Goal: Task Accomplishment & Management: Use online tool/utility

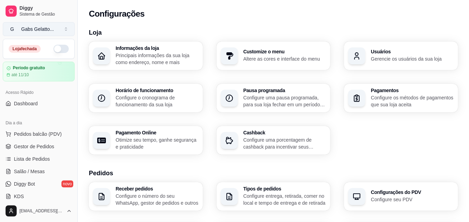
click at [45, 29] on div "Gabs Gelatto ..." at bounding box center [37, 29] width 33 height 7
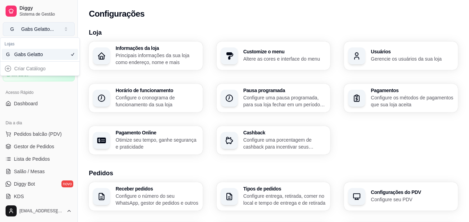
click at [55, 26] on button "G Gabs Gelatto ..." at bounding box center [39, 29] width 72 height 14
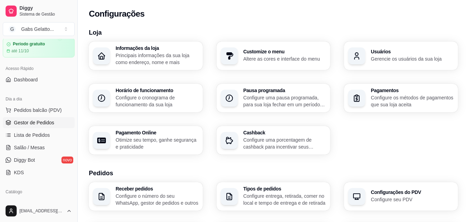
scroll to position [35, 0]
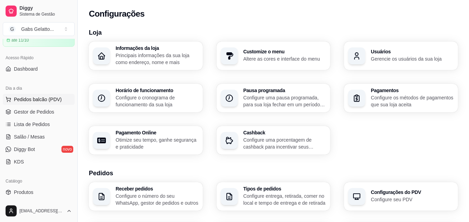
click at [52, 98] on span "Pedidos balcão (PDV)" at bounding box center [38, 99] width 48 height 7
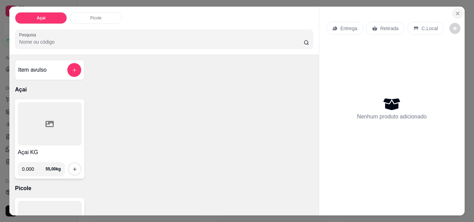
click at [456, 11] on icon "Close" at bounding box center [458, 14] width 6 height 6
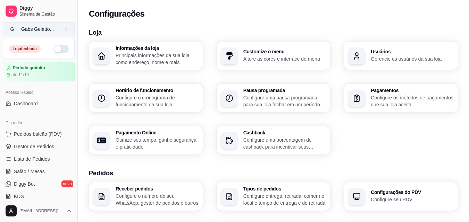
click at [42, 24] on button "G Gabs Gelatto ..." at bounding box center [39, 29] width 72 height 14
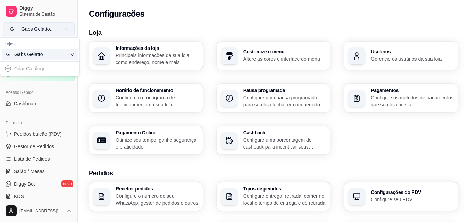
click at [49, 27] on div "Gabs Gelatto ..." at bounding box center [37, 29] width 33 height 7
click at [50, 27] on div "Gabs Gelatto ..." at bounding box center [37, 29] width 33 height 7
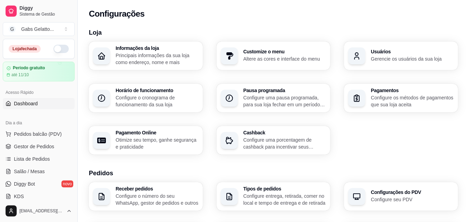
click at [40, 104] on link "Dashboard" at bounding box center [39, 103] width 72 height 11
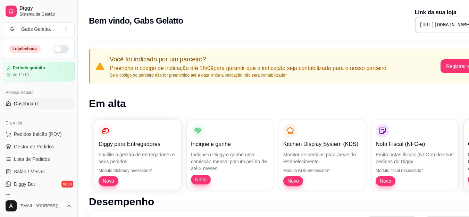
click at [442, 27] on pre "[URL][DOMAIN_NAME]" at bounding box center [445, 25] width 52 height 7
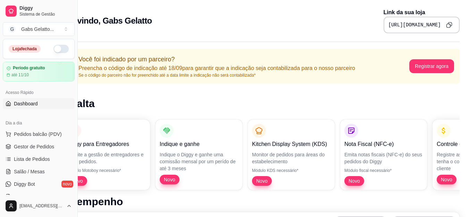
click at [445, 21] on button "Copy to clipboard" at bounding box center [448, 24] width 11 height 11
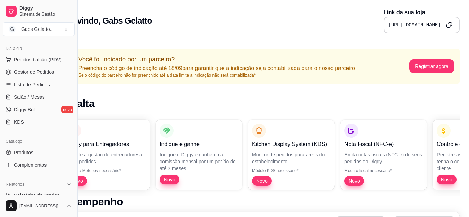
scroll to position [28, 0]
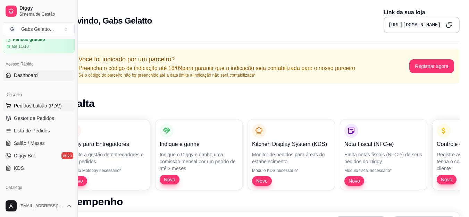
click at [52, 102] on button "Pedidos balcão (PDV)" at bounding box center [39, 105] width 72 height 11
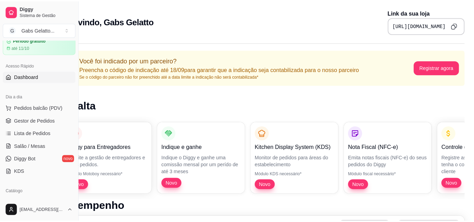
scroll to position [0, 26]
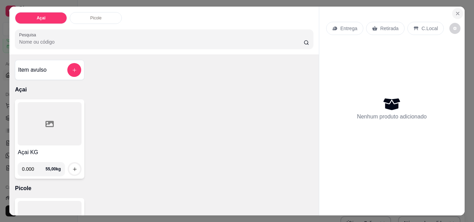
click at [456, 12] on icon "Close" at bounding box center [457, 13] width 3 height 3
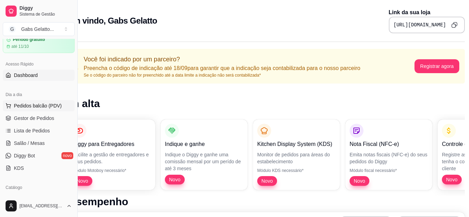
click at [39, 108] on span "Pedidos balcão (PDV)" at bounding box center [38, 105] width 48 height 7
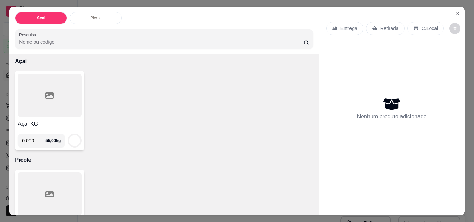
scroll to position [81, 0]
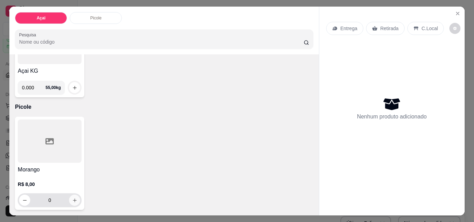
click at [73, 198] on icon "increase-product-quantity" at bounding box center [74, 200] width 5 height 5
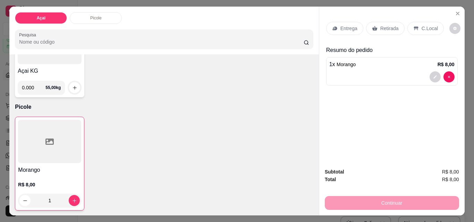
click at [421, 25] on p "C.Local" at bounding box center [429, 28] width 16 height 7
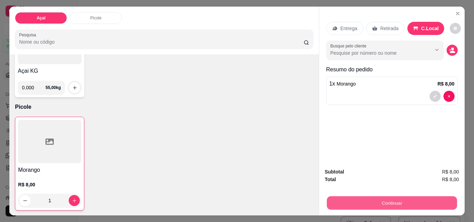
click at [404, 199] on button "Continuar" at bounding box center [391, 203] width 130 height 14
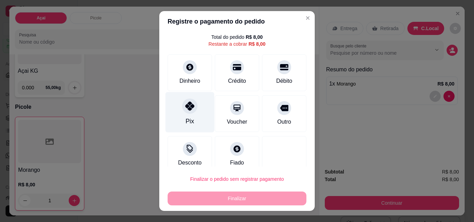
scroll to position [28, 0]
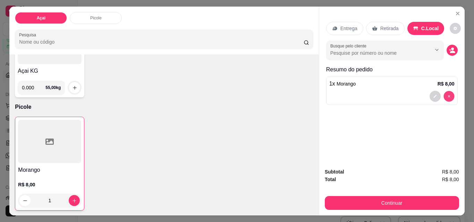
type input "0"
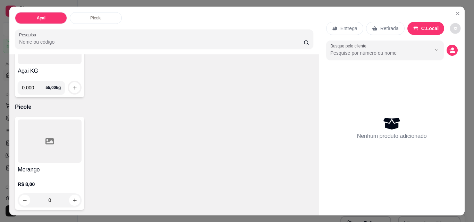
click at [452, 26] on button "decrease-product-quantity" at bounding box center [455, 28] width 11 height 11
click at [454, 24] on button "decrease-product-quantity" at bounding box center [455, 28] width 11 height 11
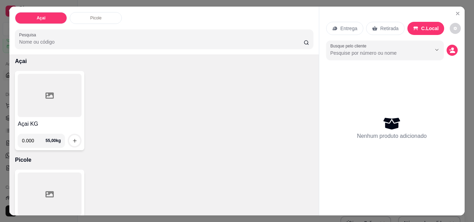
scroll to position [0, 0]
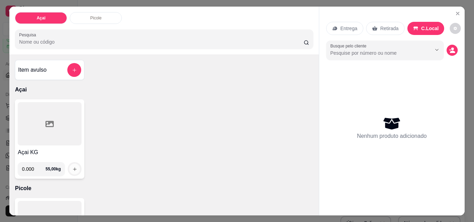
click at [72, 168] on icon "increase-product-quantity" at bounding box center [74, 169] width 5 height 5
click at [72, 68] on icon "add-separate-item" at bounding box center [74, 70] width 5 height 5
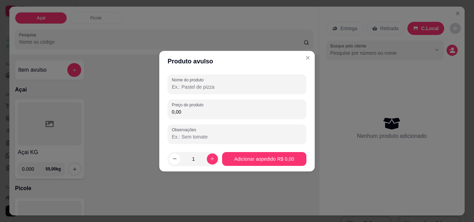
click at [189, 119] on div "Nome do produto Preço do produto 0,00 Observações" at bounding box center [236, 109] width 139 height 69
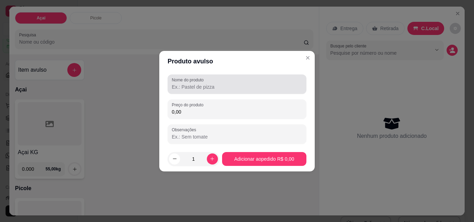
click at [200, 86] on input "Nome do produto" at bounding box center [237, 87] width 130 height 7
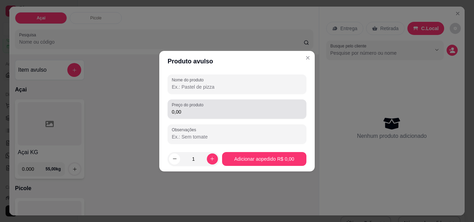
click at [261, 115] on div "0,00" at bounding box center [237, 109] width 130 height 14
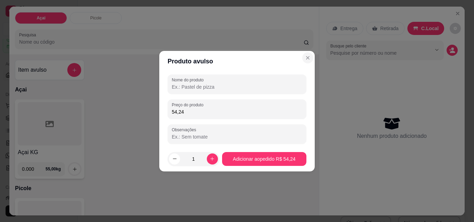
type input "54,24"
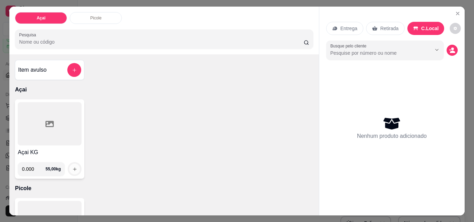
click at [71, 164] on button "increase-product-quantity" at bounding box center [74, 169] width 11 height 11
drag, startPoint x: 70, startPoint y: 68, endPoint x: 92, endPoint y: 50, distance: 28.6
click at [92, 50] on div "Açai Picole Pesquisa" at bounding box center [163, 31] width 309 height 48
click at [67, 74] on div at bounding box center [74, 70] width 14 height 14
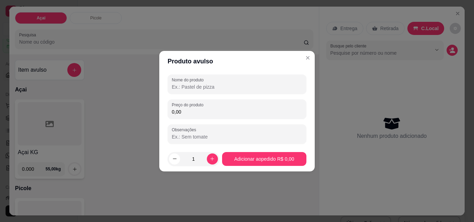
click at [209, 99] on div "Nome do produto Preço do produto 0,00 Observações" at bounding box center [236, 109] width 139 height 69
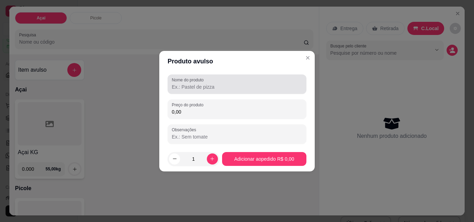
click at [208, 87] on input "Nome do produto" at bounding box center [237, 87] width 130 height 7
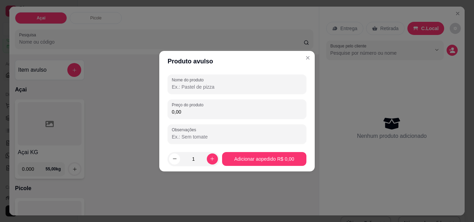
type input "G"
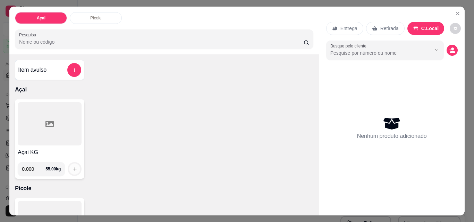
click at [72, 167] on icon "increase-product-quantity" at bounding box center [74, 169] width 5 height 5
click at [54, 124] on div at bounding box center [50, 123] width 64 height 43
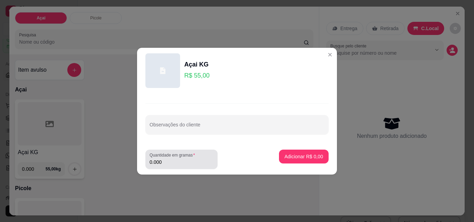
click at [169, 166] on div "Quantidade em gramas 0.000" at bounding box center [181, 159] width 72 height 19
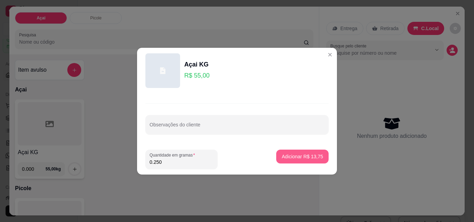
type input "0.250"
click at [308, 158] on p "Adicionar R$ 13,75" at bounding box center [302, 156] width 40 height 7
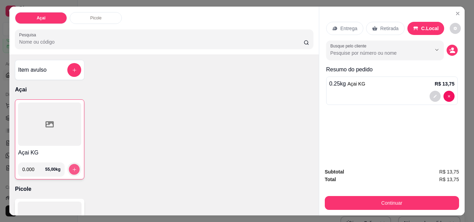
click at [72, 168] on icon "increase-product-quantity" at bounding box center [73, 169] width 3 height 3
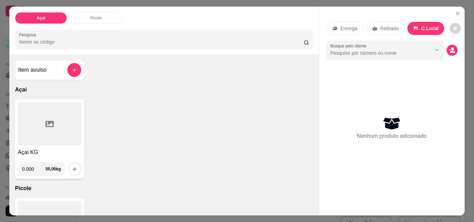
click at [42, 132] on div at bounding box center [50, 123] width 64 height 43
click at [28, 122] on div at bounding box center [50, 123] width 64 height 43
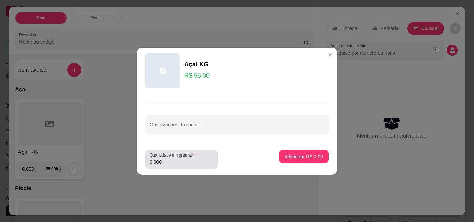
drag, startPoint x: 164, startPoint y: 168, endPoint x: 167, endPoint y: 167, distance: 3.7
click at [164, 168] on div "Quantidade em gramas 0.000" at bounding box center [181, 159] width 72 height 19
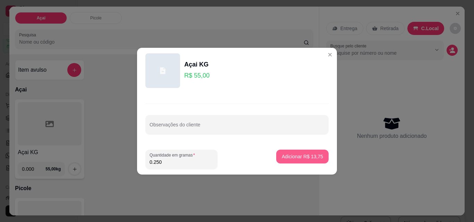
type input "0.250"
click at [278, 153] on button "Adicionar R$ 13,75" at bounding box center [302, 157] width 52 height 14
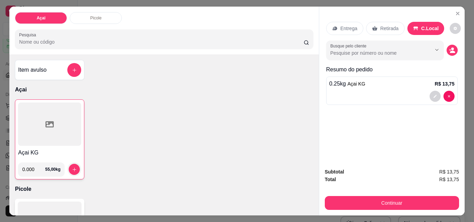
click at [51, 115] on div at bounding box center [49, 124] width 63 height 43
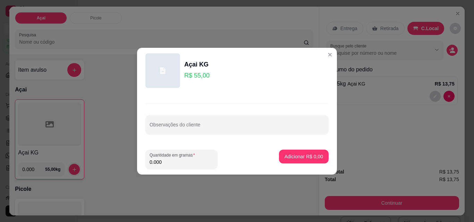
drag, startPoint x: 194, startPoint y: 157, endPoint x: 76, endPoint y: 163, distance: 117.3
click at [74, 163] on div "Açai KG R$ 55,00 Observações do cliente Quantidade em gramas 0.000 Adicionar R$…" at bounding box center [237, 111] width 474 height 222
click at [167, 163] on input "0.000" at bounding box center [181, 162] width 64 height 7
type input "0.250"
click at [295, 156] on p "Adicionar R$ 13,75" at bounding box center [302, 156] width 41 height 7
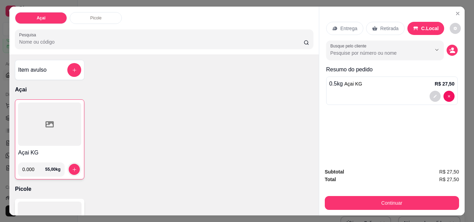
drag, startPoint x: 411, startPoint y: 85, endPoint x: 436, endPoint y: 105, distance: 31.6
click at [435, 130] on div "Entrega Retirada C.Local Busque pelo cliente Resumo do pedido 0.5 kg Açai KG R$…" at bounding box center [391, 85] width 145 height 156
drag, startPoint x: 447, startPoint y: 93, endPoint x: 454, endPoint y: 119, distance: 27.3
click at [454, 119] on div "Entrega Retirada C.Local Busque pelo cliente Resumo do pedido 0.5 kg Açai KG R$…" at bounding box center [391, 85] width 145 height 156
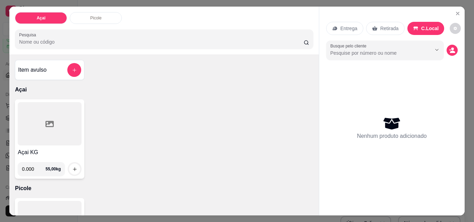
click at [57, 122] on div at bounding box center [50, 123] width 64 height 43
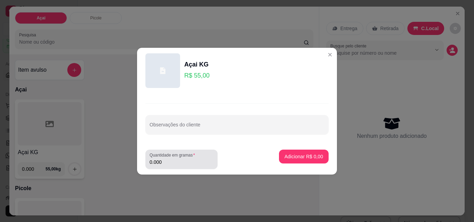
click at [183, 157] on label "Quantidade em gramas" at bounding box center [173, 155] width 48 height 6
click at [183, 159] on input "0.000" at bounding box center [181, 162] width 64 height 7
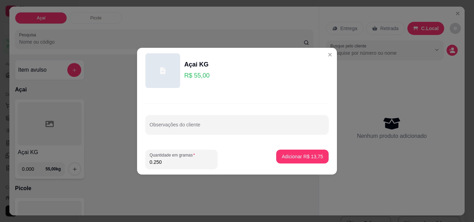
type input "0.250"
click at [198, 142] on div "Observações do cliente" at bounding box center [237, 119] width 200 height 51
click at [200, 136] on div "Observações do cliente" at bounding box center [237, 119] width 200 height 51
drag, startPoint x: 203, startPoint y: 135, endPoint x: 206, endPoint y: 133, distance: 3.6
click at [205, 134] on div "Observações do cliente" at bounding box center [237, 119] width 200 height 51
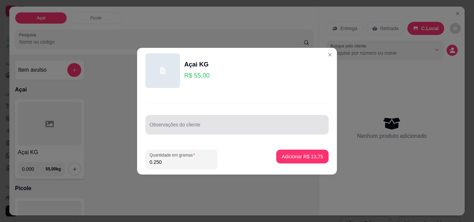
click at [204, 136] on div "Observações do cliente" at bounding box center [237, 119] width 200 height 51
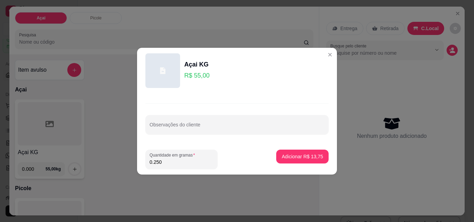
click at [206, 128] on input "Observações do cliente" at bounding box center [236, 127] width 175 height 7
type input "1"
click at [282, 156] on p "Adicionar R$ 13,75" at bounding box center [302, 156] width 40 height 7
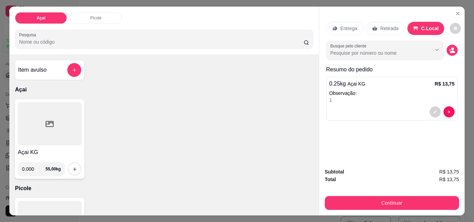
click at [59, 124] on div at bounding box center [50, 123] width 64 height 43
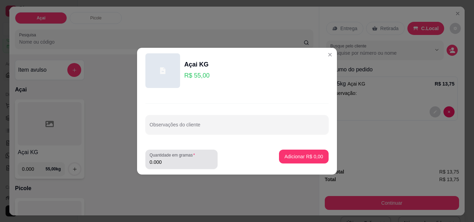
drag, startPoint x: 178, startPoint y: 160, endPoint x: 172, endPoint y: 161, distance: 6.3
click at [172, 161] on input "0.000" at bounding box center [181, 162] width 64 height 7
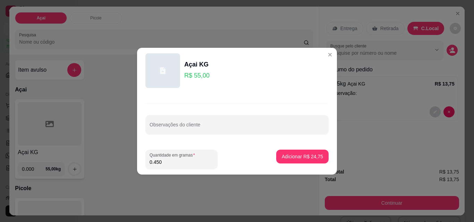
type input "0.450"
click at [178, 134] on div "Observações do cliente" at bounding box center [236, 124] width 183 height 19
type input "2"
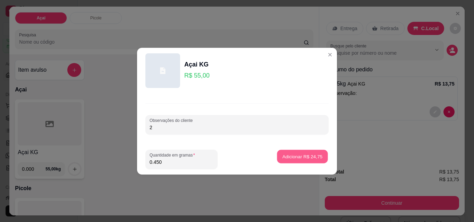
click at [282, 155] on p "Adicionar R$ 24,75" at bounding box center [302, 156] width 40 height 7
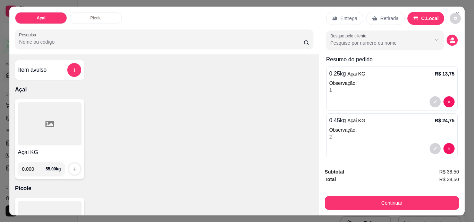
scroll to position [15, 0]
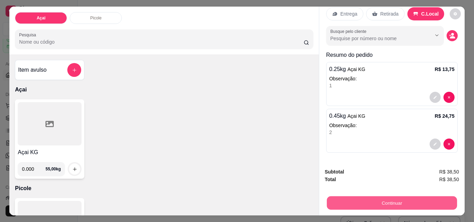
click at [413, 201] on button "Continuar" at bounding box center [391, 203] width 130 height 14
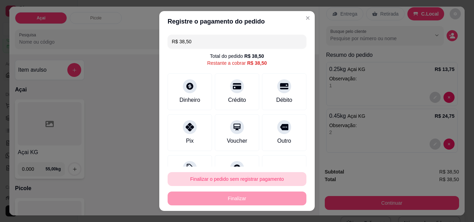
click at [243, 179] on button "Finalizar o pedido sem registrar pagamento" at bounding box center [236, 179] width 139 height 14
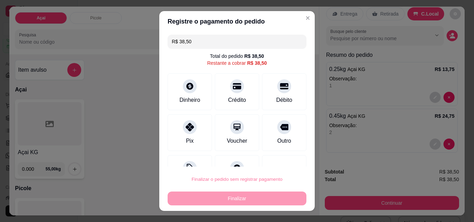
click at [283, 157] on button "Confirmar" at bounding box center [277, 159] width 26 height 11
type input "R$ 0,00"
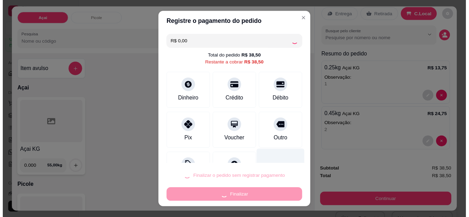
scroll to position [0, 0]
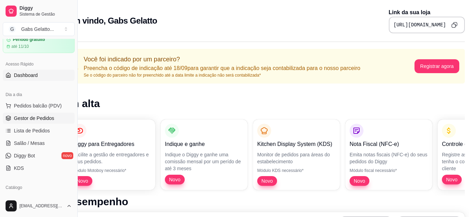
click at [52, 118] on span "Gestor de Pedidos" at bounding box center [34, 118] width 40 height 7
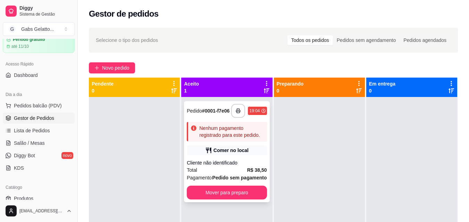
drag, startPoint x: 236, startPoint y: 136, endPoint x: 219, endPoint y: 136, distance: 17.4
click at [219, 136] on div "Nenhum pagamento registrado para este pedido." at bounding box center [231, 132] width 65 height 14
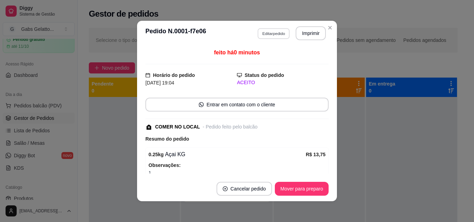
click at [276, 36] on button "Editar pedido" at bounding box center [273, 33] width 32 height 11
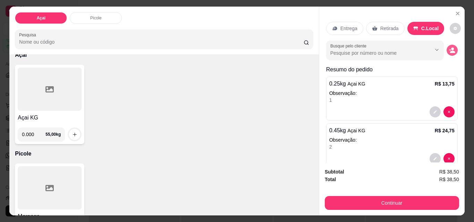
click at [449, 47] on icon "decrease-product-quantity" at bounding box center [452, 50] width 6 height 6
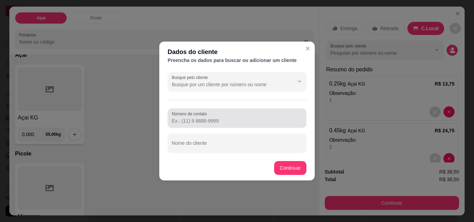
drag, startPoint x: 252, startPoint y: 120, endPoint x: 249, endPoint y: 123, distance: 3.7
click at [251, 121] on input "Número de contato" at bounding box center [237, 121] width 130 height 7
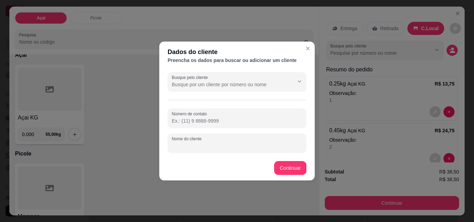
click at [221, 147] on input "Nome do cliente" at bounding box center [237, 146] width 130 height 7
type input "Junior"
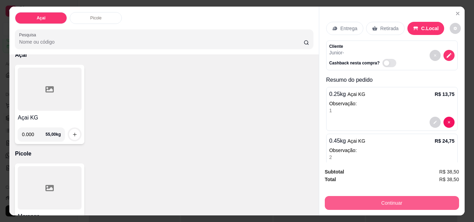
click at [414, 200] on button "Continuar" at bounding box center [392, 203] width 134 height 14
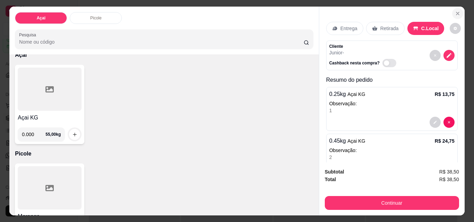
click at [455, 11] on icon "Close" at bounding box center [458, 14] width 6 height 6
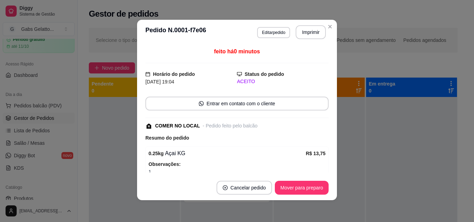
scroll to position [1, 0]
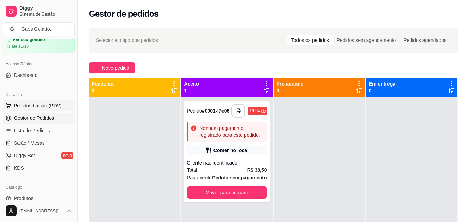
click at [54, 105] on span "Pedidos balcão (PDV)" at bounding box center [38, 105] width 48 height 7
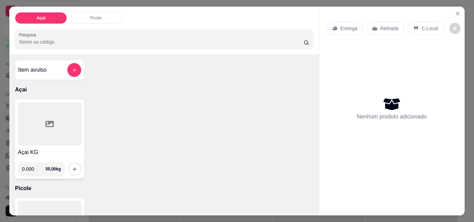
click at [460, 5] on div "Açai Picole Pesquisa Item avulso Açai Açai KG 0.000 55,00 kg Picole Morango R$ …" at bounding box center [237, 111] width 474 height 222
click at [456, 11] on icon "Close" at bounding box center [458, 14] width 6 height 6
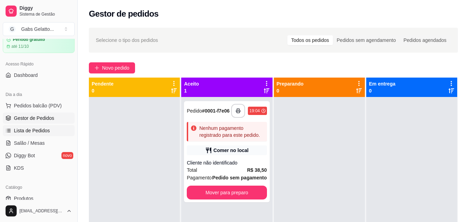
click at [49, 132] on link "Lista de Pedidos" at bounding box center [39, 130] width 72 height 11
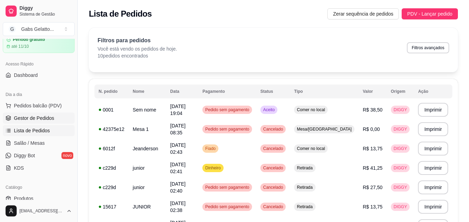
click at [49, 117] on span "Gestor de Pedidos" at bounding box center [34, 118] width 40 height 7
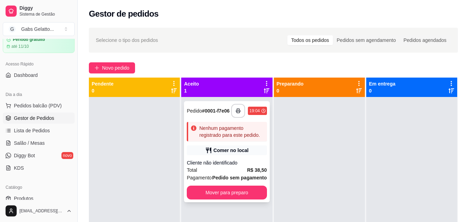
click at [229, 139] on div "Nenhum pagamento registrado para este pedido." at bounding box center [227, 131] width 80 height 19
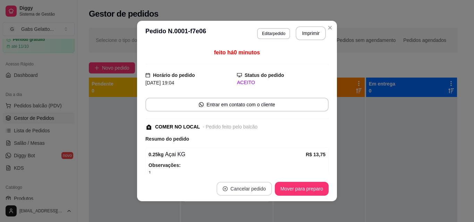
click at [237, 187] on button "Cancelar pedido" at bounding box center [243, 189] width 55 height 14
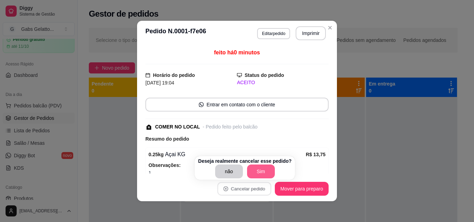
click at [265, 175] on button "Sim" at bounding box center [261, 172] width 28 height 14
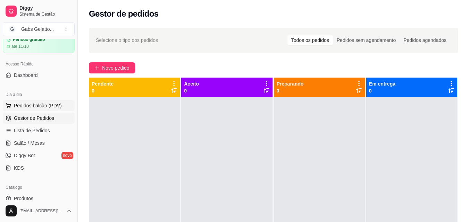
click at [38, 108] on span "Pedidos balcão (PDV)" at bounding box center [38, 105] width 48 height 7
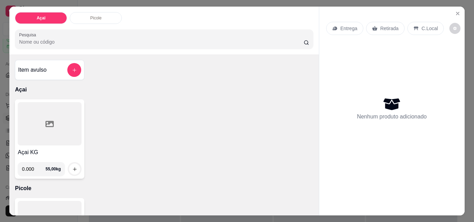
drag, startPoint x: 392, startPoint y: 38, endPoint x: 378, endPoint y: 43, distance: 14.9
drag, startPoint x: 378, startPoint y: 43, endPoint x: 50, endPoint y: 118, distance: 335.8
click at [50, 120] on icon at bounding box center [49, 124] width 8 height 8
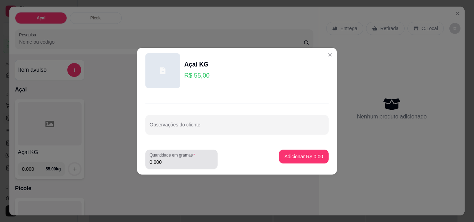
click at [174, 158] on div "0.000" at bounding box center [181, 160] width 64 height 14
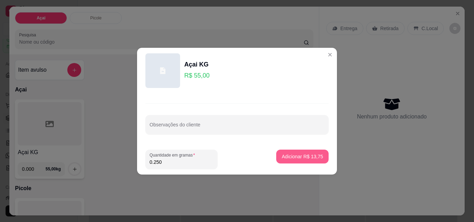
type input "0.250"
click at [292, 158] on p "Adicionar R$ 13,75" at bounding box center [302, 156] width 40 height 7
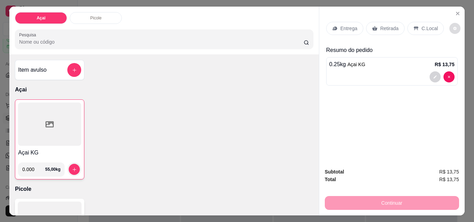
click at [454, 28] on button "decrease-product-quantity" at bounding box center [454, 28] width 11 height 11
drag, startPoint x: 454, startPoint y: 28, endPoint x: 463, endPoint y: 55, distance: 28.2
click at [463, 55] on div "Açai Picole Pesquisa Item avulso Açai Açai KG 0.000 55,00 kg Picole Morango R$ …" at bounding box center [237, 111] width 474 height 222
click at [407, 25] on div "C.Local" at bounding box center [425, 28] width 36 height 13
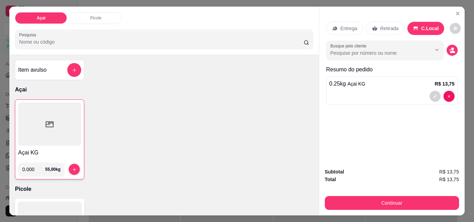
click at [388, 27] on p "Retirada" at bounding box center [389, 28] width 18 height 7
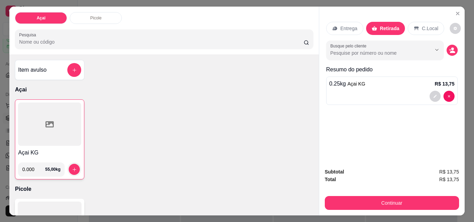
click at [422, 27] on p "C.Local" at bounding box center [430, 28] width 16 height 7
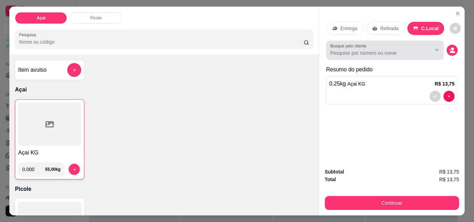
click at [402, 50] on input "Busque pelo cliente" at bounding box center [375, 53] width 90 height 7
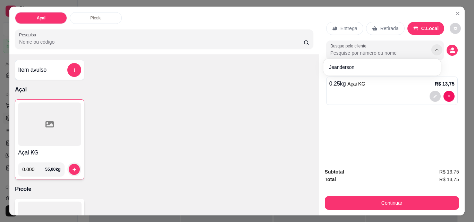
click at [431, 50] on button "Show suggestions" at bounding box center [436, 49] width 11 height 11
click at [451, 48] on circle "decrease-product-quantity" at bounding box center [452, 49] width 3 height 3
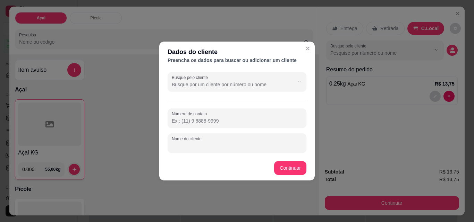
click at [231, 145] on input "Nome do cliente" at bounding box center [237, 146] width 130 height 7
type input "Carol"
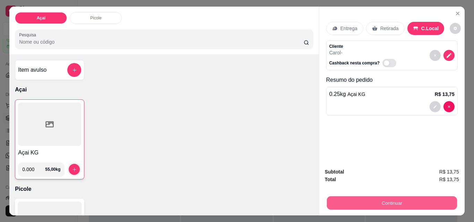
click at [374, 200] on button "Continuar" at bounding box center [391, 203] width 130 height 14
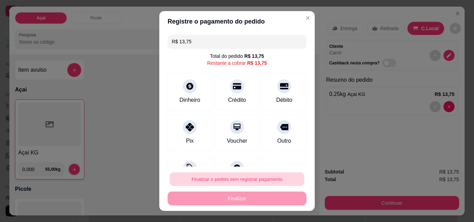
click at [242, 180] on button "Finalizar o pedido sem registrar pagamento" at bounding box center [237, 180] width 135 height 14
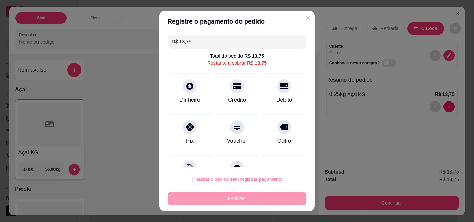
click at [277, 157] on button "Confirmar" at bounding box center [278, 159] width 26 height 11
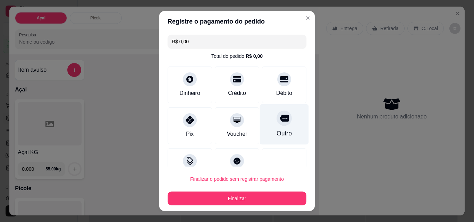
type input "R$ 0,00"
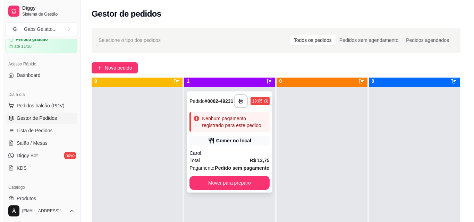
scroll to position [19, 0]
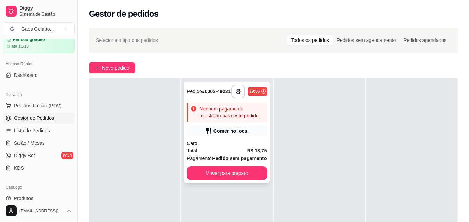
click at [252, 119] on div "Nenhum pagamento registrado para este pedido." at bounding box center [231, 112] width 65 height 14
click at [239, 134] on div "Comer no local" at bounding box center [230, 131] width 35 height 7
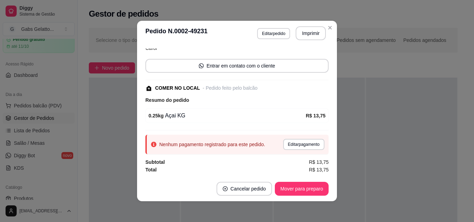
scroll to position [1, 0]
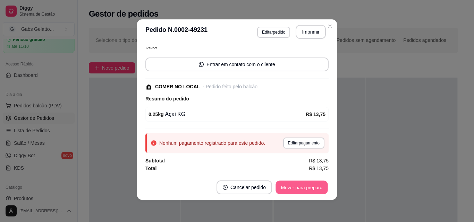
click at [295, 186] on button "Mover para preparo" at bounding box center [301, 188] width 52 height 14
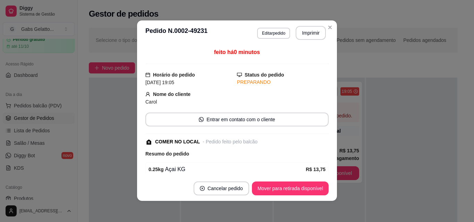
scroll to position [0, 0]
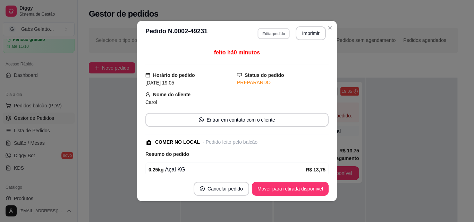
click at [267, 36] on button "Editar pedido" at bounding box center [273, 33] width 32 height 11
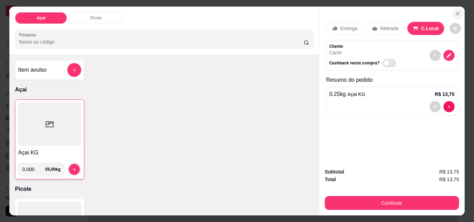
click at [453, 8] on button "Close" at bounding box center [457, 13] width 11 height 11
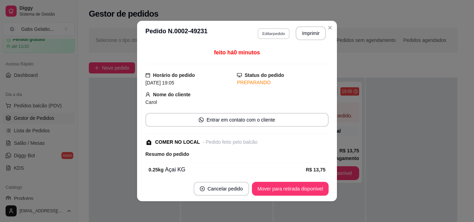
click at [277, 38] on button "Editar pedido" at bounding box center [273, 33] width 32 height 11
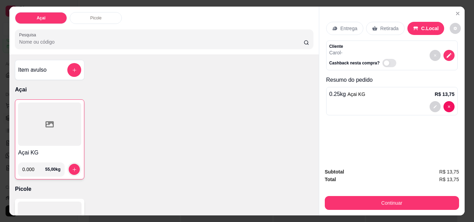
scroll to position [18, 0]
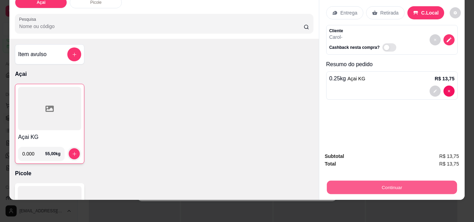
click at [398, 181] on button "Continuar" at bounding box center [391, 188] width 130 height 14
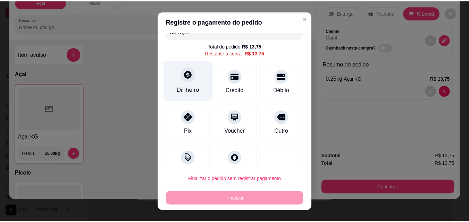
scroll to position [0, 0]
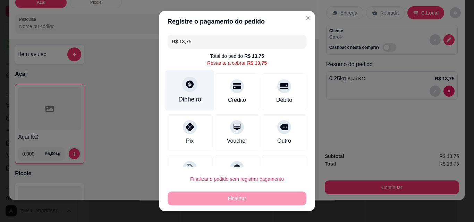
click at [192, 87] on div at bounding box center [189, 84] width 15 height 15
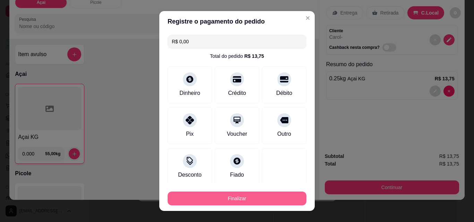
click at [241, 203] on button "Finalizar" at bounding box center [236, 199] width 139 height 14
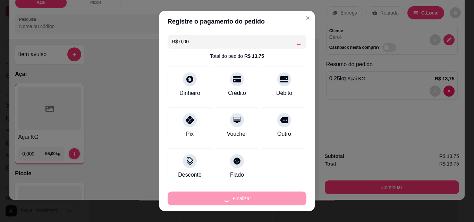
type input "-R$ 13,75"
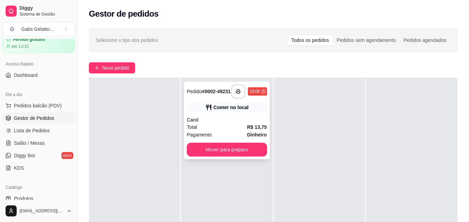
click at [240, 135] on div "**********" at bounding box center [226, 121] width 85 height 78
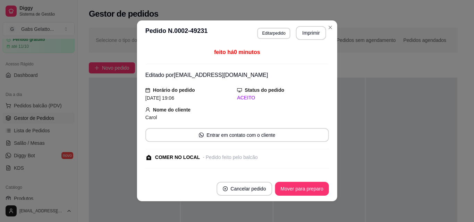
click at [239, 153] on div "feito há 0 minutos Editado por [EMAIL_ADDRESS][DOMAIN_NAME] Horário do pedido […" at bounding box center [236, 112] width 183 height 126
click at [308, 184] on button "Mover para preparo" at bounding box center [302, 189] width 54 height 14
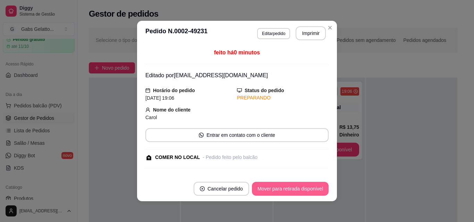
click at [308, 194] on button "Mover para retirada disponível" at bounding box center [290, 189] width 77 height 14
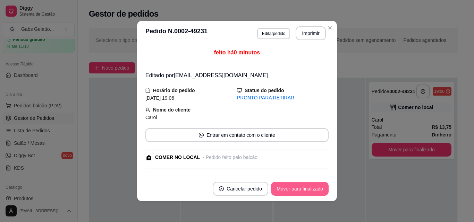
click at [306, 189] on button "Mover para finalizado" at bounding box center [300, 189] width 58 height 14
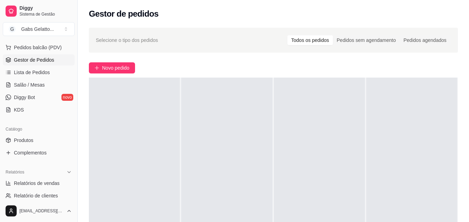
scroll to position [167, 0]
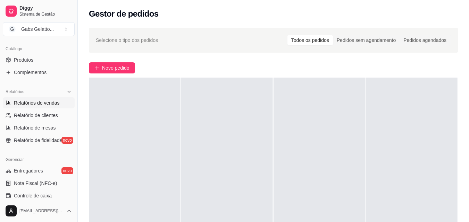
click at [46, 108] on link "Relatórios de vendas" at bounding box center [39, 102] width 72 height 11
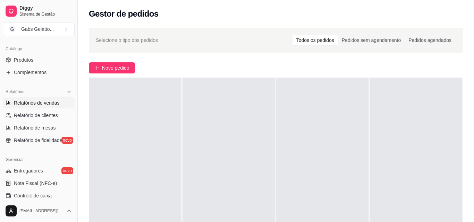
select select "ALL"
select select "0"
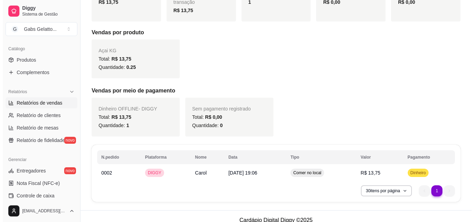
scroll to position [127, 0]
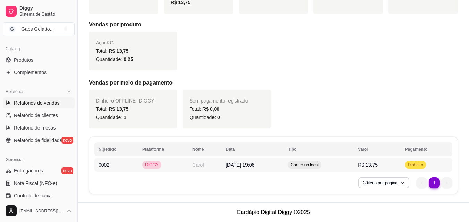
click at [121, 169] on td "0002" at bounding box center [116, 165] width 44 height 14
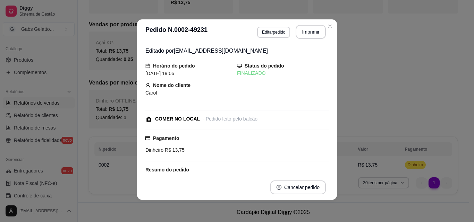
scroll to position [0, 0]
click at [268, 63] on section "**********" at bounding box center [237, 109] width 200 height 181
click at [269, 36] on button "Editar pedido" at bounding box center [273, 32] width 33 height 11
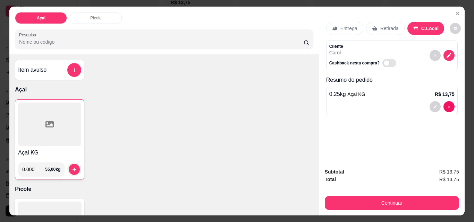
click at [400, 182] on div "Entrega Retirada C.Local Cliente [PERSON_NAME] nesta compra? Resumo do pedido 0…" at bounding box center [392, 111] width 146 height 209
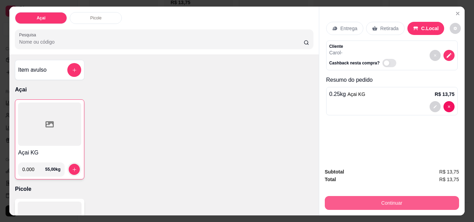
click at [373, 200] on button "Continuar" at bounding box center [392, 203] width 134 height 14
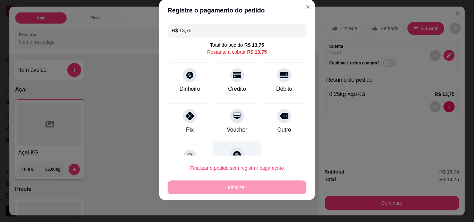
scroll to position [28, 0]
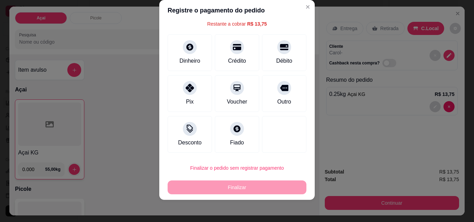
click at [301, 1] on header "Registre o pagamento do pedido" at bounding box center [236, 10] width 155 height 21
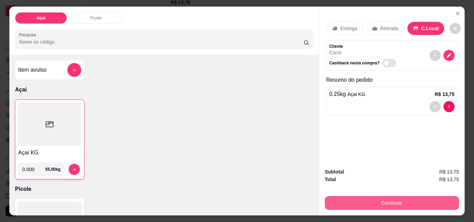
click at [409, 198] on button "Continuar" at bounding box center [392, 203] width 134 height 14
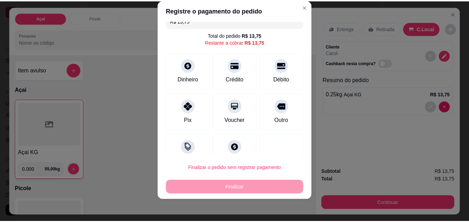
scroll to position [0, 0]
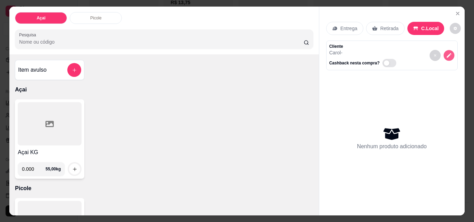
click at [446, 54] on icon "decrease-product-quantity" at bounding box center [449, 56] width 6 height 6
click at [446, 53] on icon "decrease-product-quantity" at bounding box center [449, 56] width 6 height 6
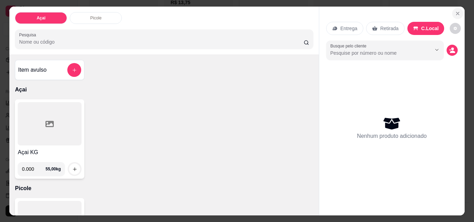
click at [458, 9] on button "Close" at bounding box center [457, 13] width 11 height 11
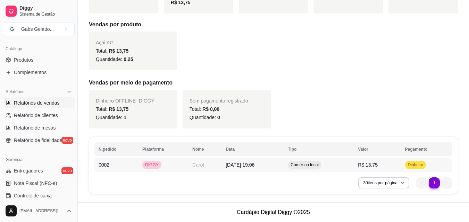
click at [342, 168] on td "Comer no local" at bounding box center [318, 165] width 70 height 14
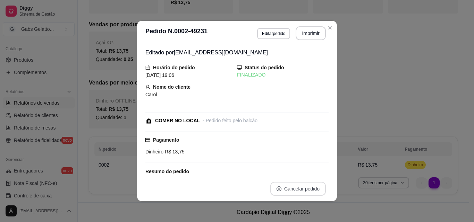
click at [294, 189] on button "Cancelar pedido" at bounding box center [297, 189] width 55 height 14
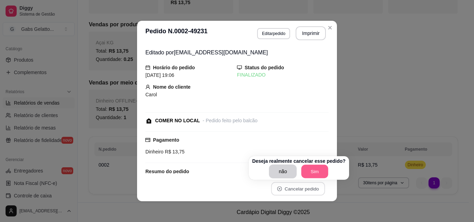
click at [310, 167] on button "Sim" at bounding box center [314, 172] width 27 height 14
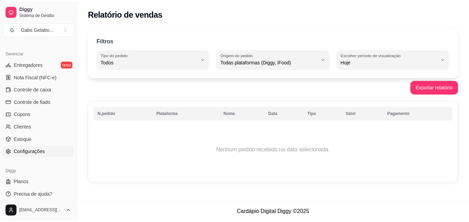
scroll to position [277, 0]
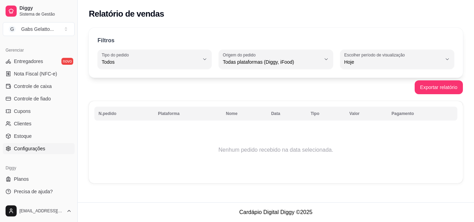
click at [58, 148] on link "Configurações" at bounding box center [39, 148] width 72 height 11
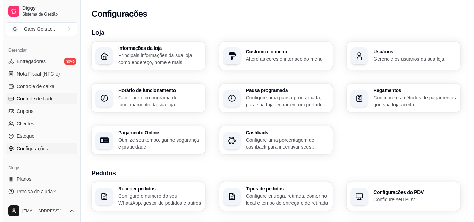
scroll to position [242, 0]
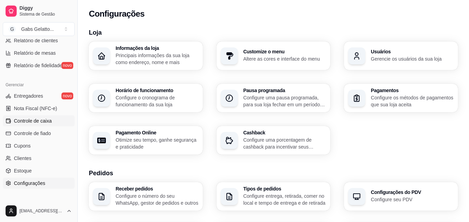
click at [63, 123] on link "Controle de caixa" at bounding box center [39, 120] width 72 height 11
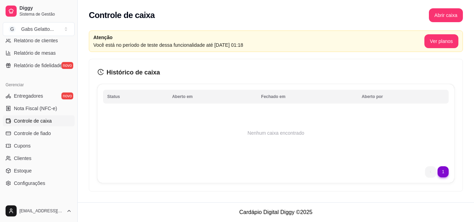
click at [58, 119] on link "Controle de caixa" at bounding box center [39, 120] width 72 height 11
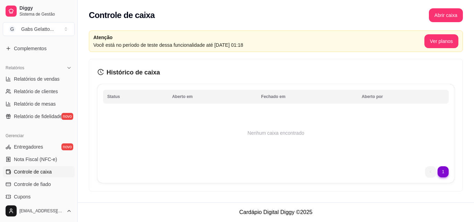
scroll to position [173, 0]
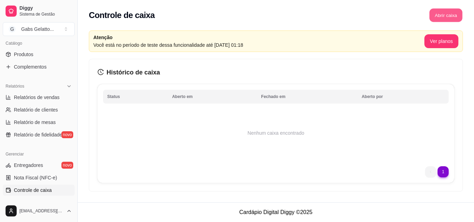
click at [454, 14] on button "Abrir caixa" at bounding box center [445, 16] width 33 height 14
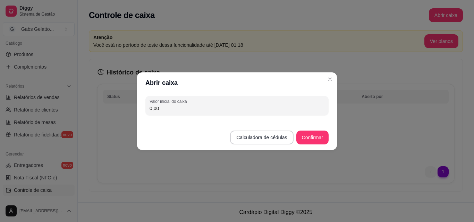
click at [271, 139] on button "Calculadora de cédulas" at bounding box center [261, 138] width 63 height 14
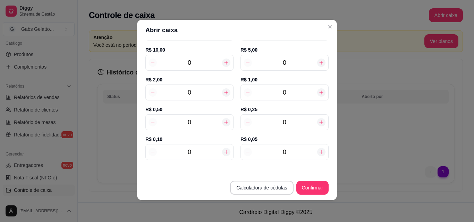
scroll to position [1, 0]
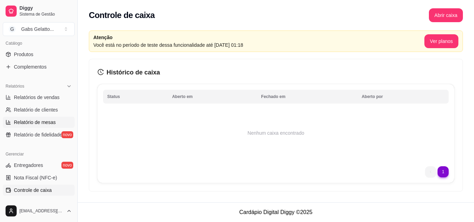
click at [56, 121] on link "Relatório de mesas" at bounding box center [39, 122] width 72 height 11
select select "TOTAL_OF_ORDERS"
select select "7"
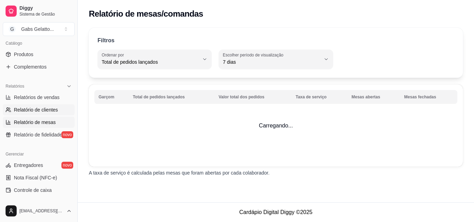
click at [56, 111] on span "Relatório de clientes" at bounding box center [36, 109] width 44 height 7
select select "30"
select select "HIGHEST_TOTAL_SPENT_WITH_ORDERS"
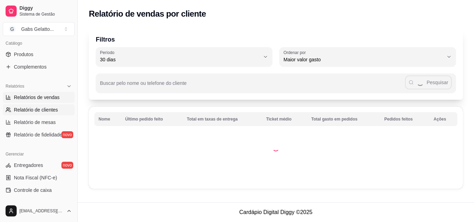
click at [57, 95] on span "Relatórios de vendas" at bounding box center [37, 97] width 46 height 7
select select "ALL"
select select "0"
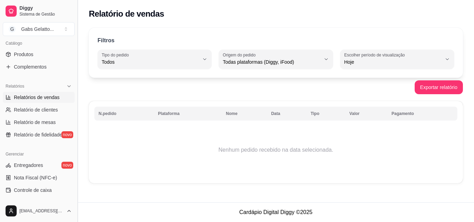
click at [75, 126] on button "Toggle Sidebar" at bounding box center [78, 111] width 6 height 222
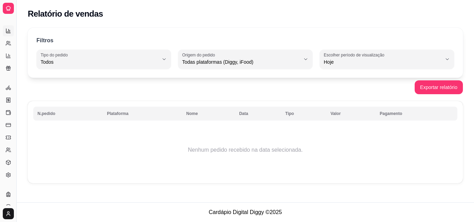
scroll to position [116, 0]
click at [17, 100] on button "Toggle Sidebar" at bounding box center [17, 111] width 6 height 222
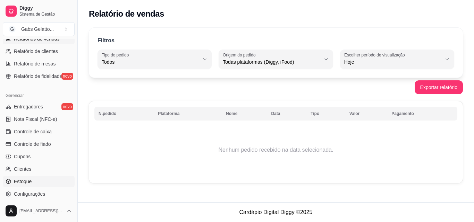
scroll to position [277, 0]
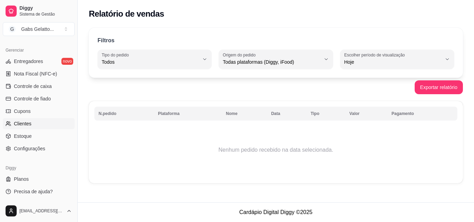
click at [40, 126] on link "Clientes" at bounding box center [39, 123] width 72 height 11
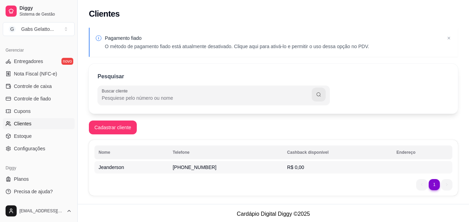
click at [228, 165] on td "[PHONE_NUMBER]" at bounding box center [225, 167] width 114 height 12
click at [126, 123] on button "Cadastrar cliente" at bounding box center [112, 128] width 46 height 14
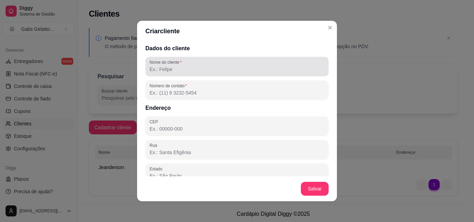
click at [227, 70] on input "Nome do cliente" at bounding box center [236, 69] width 175 height 7
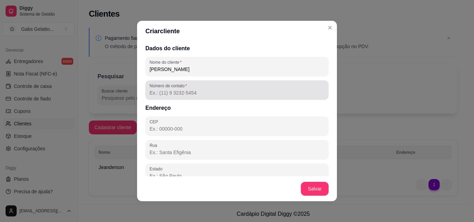
type input "[PERSON_NAME]"
click at [231, 92] on input "Número de contato" at bounding box center [236, 92] width 175 height 7
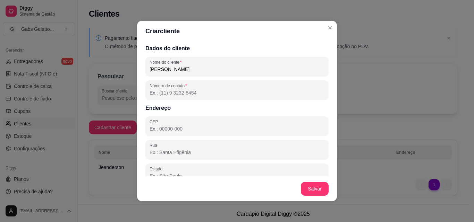
type input "(7"
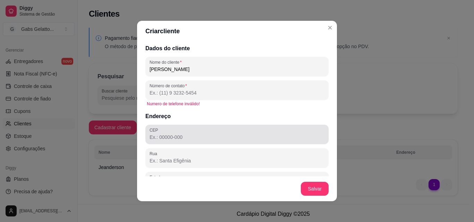
click at [188, 127] on div "CEP" at bounding box center [236, 134] width 183 height 19
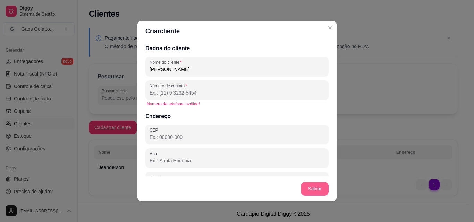
click at [320, 192] on button "Salvar" at bounding box center [315, 189] width 28 height 14
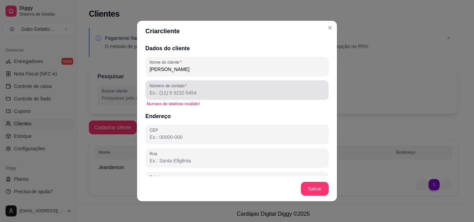
click at [190, 88] on div at bounding box center [236, 90] width 175 height 14
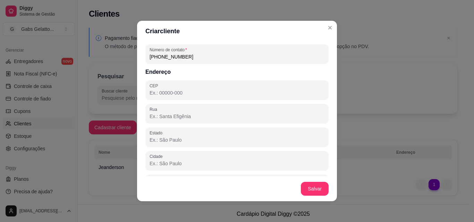
scroll to position [80, 0]
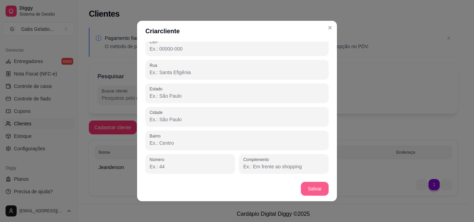
type input "[PHONE_NUMBER]"
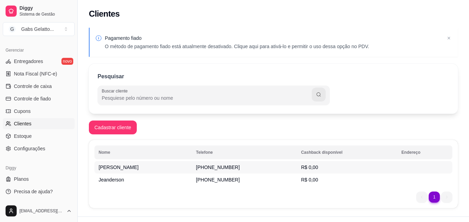
click at [166, 172] on td "[PERSON_NAME]" at bounding box center [142, 167] width 97 height 12
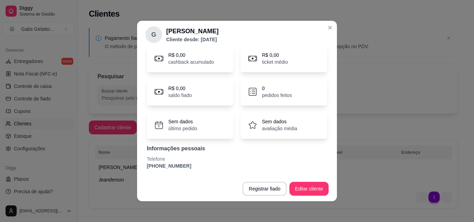
scroll to position [0, 0]
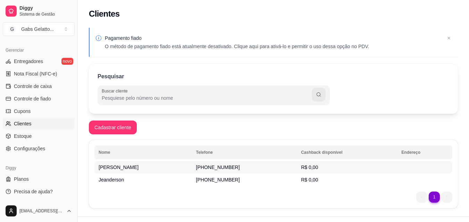
click at [141, 165] on td "[PERSON_NAME]" at bounding box center [142, 167] width 97 height 12
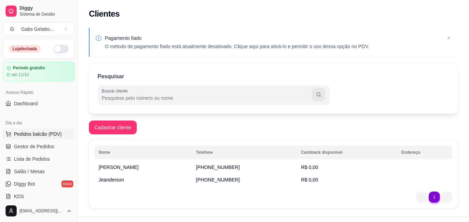
click at [57, 132] on span "Pedidos balcão (PDV)" at bounding box center [38, 134] width 48 height 7
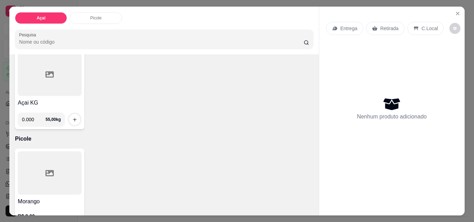
scroll to position [81, 0]
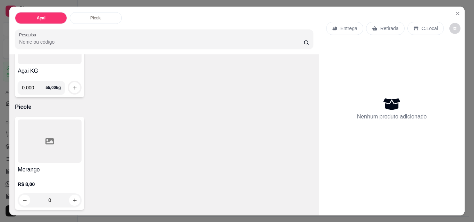
click at [50, 145] on div at bounding box center [50, 141] width 64 height 43
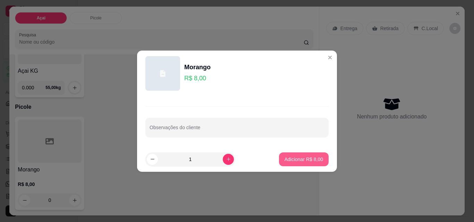
click at [310, 160] on p "Adicionar R$ 8,00" at bounding box center [303, 159] width 38 height 7
type input "1"
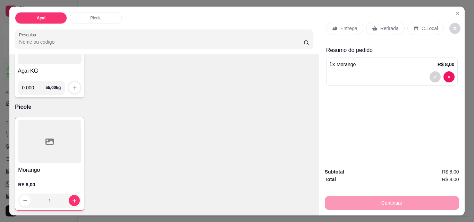
click at [415, 26] on div "C.Local" at bounding box center [425, 28] width 36 height 13
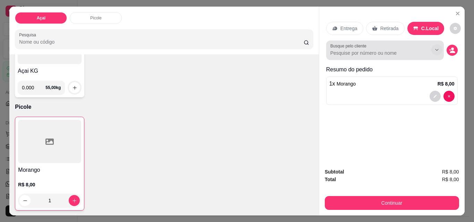
click at [434, 47] on icon "Show suggestions" at bounding box center [437, 50] width 6 height 6
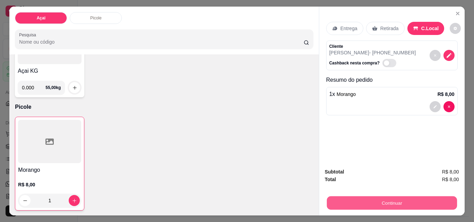
click at [402, 203] on button "Continuar" at bounding box center [391, 203] width 130 height 14
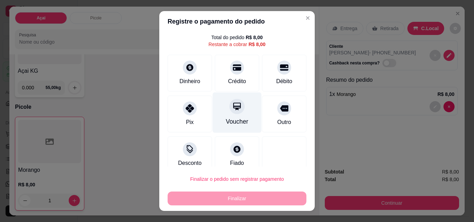
scroll to position [28, 0]
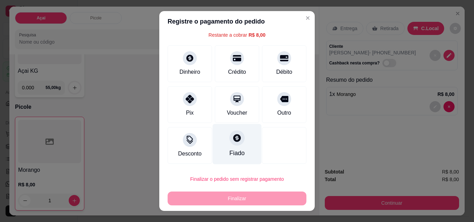
click at [233, 141] on icon at bounding box center [237, 138] width 8 height 8
type input "R$ 0,00"
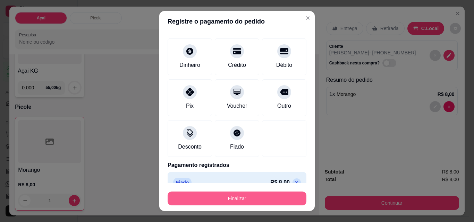
click at [243, 201] on button "Finalizar" at bounding box center [236, 199] width 139 height 14
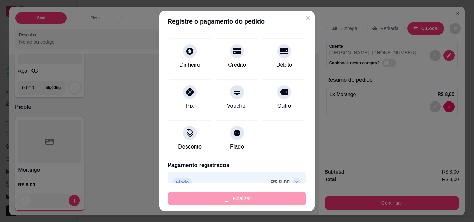
type input "0"
type input "-R$ 8,00"
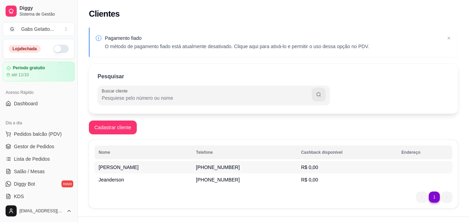
click at [158, 170] on td "[PERSON_NAME]" at bounding box center [142, 167] width 97 height 12
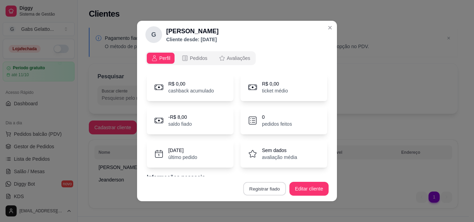
click at [265, 189] on button "Registrar fiado" at bounding box center [264, 189] width 43 height 14
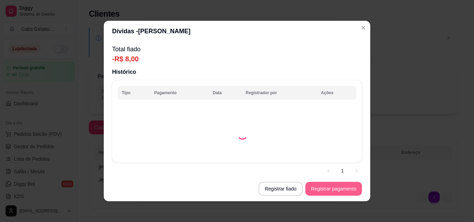
click at [341, 189] on button "Registrar pagamento" at bounding box center [333, 189] width 57 height 14
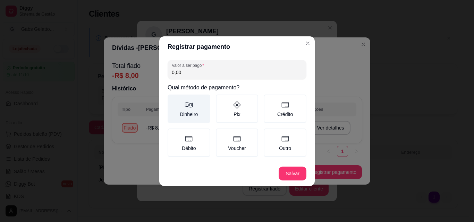
click at [190, 108] on icon at bounding box center [188, 105] width 8 height 8
click at [173, 100] on button "Dinheiro" at bounding box center [170, 97] width 6 height 6
click at [201, 73] on input "0,00" at bounding box center [237, 72] width 130 height 7
type input "8,00"
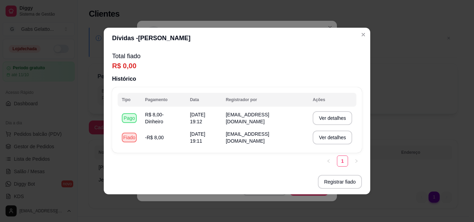
click at [254, 57] on p "Total fiado" at bounding box center [237, 56] width 250 height 10
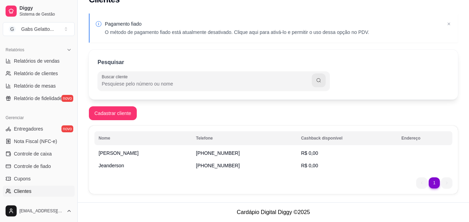
scroll to position [103, 0]
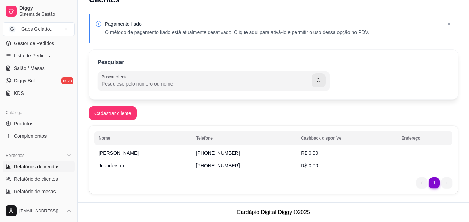
click at [50, 163] on span "Relatórios de vendas" at bounding box center [37, 166] width 46 height 7
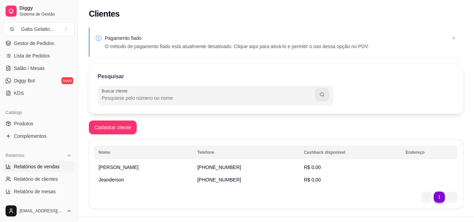
select select "ALL"
select select "0"
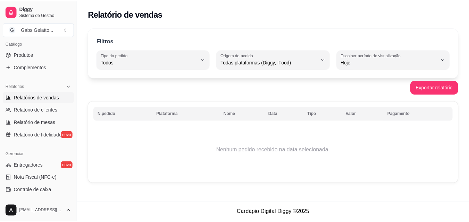
scroll to position [207, 0]
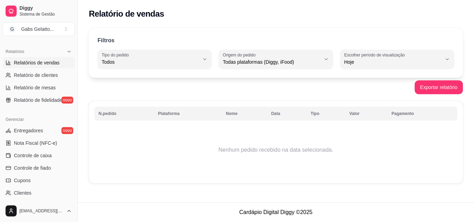
click at [51, 61] on span "Relatórios de vendas" at bounding box center [37, 62] width 46 height 7
click at [52, 76] on span "Relatório de clientes" at bounding box center [36, 75] width 44 height 7
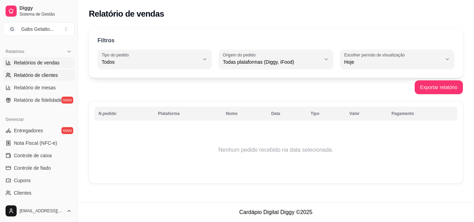
select select "30"
select select "HIGHEST_TOTAL_SPENT_WITH_ORDERS"
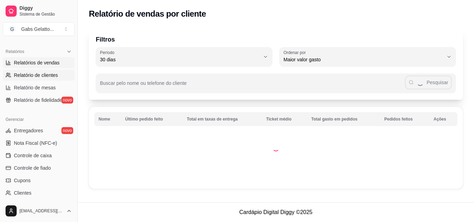
click at [51, 61] on span "Relatórios de vendas" at bounding box center [37, 62] width 46 height 7
select select "ALL"
select select "0"
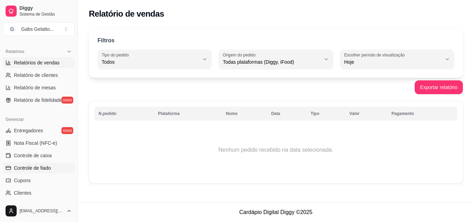
click at [53, 165] on link "Controle de fiado" at bounding box center [39, 168] width 72 height 11
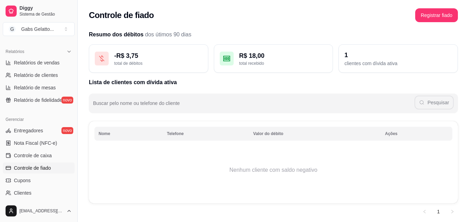
click at [50, 169] on span "Controle de fiado" at bounding box center [32, 168] width 37 height 7
click at [51, 167] on span "Controle de fiado" at bounding box center [32, 168] width 37 height 7
click at [275, 61] on div "total recebido" at bounding box center [283, 64] width 88 height 6
drag, startPoint x: 275, startPoint y: 61, endPoint x: 258, endPoint y: 61, distance: 16.6
click at [265, 62] on div "total recebido" at bounding box center [283, 64] width 88 height 6
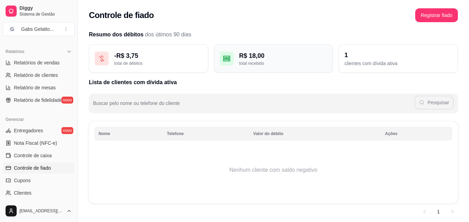
click at [258, 61] on div "total recebido" at bounding box center [283, 64] width 88 height 6
click at [260, 60] on div "R$ 18,00 total recebido" at bounding box center [283, 58] width 88 height 15
drag, startPoint x: 355, startPoint y: 49, endPoint x: 380, endPoint y: 55, distance: 26.2
drag, startPoint x: 380, startPoint y: 55, endPoint x: 396, endPoint y: 59, distance: 16.4
click at [396, 59] on div "1" at bounding box center [398, 55] width 108 height 10
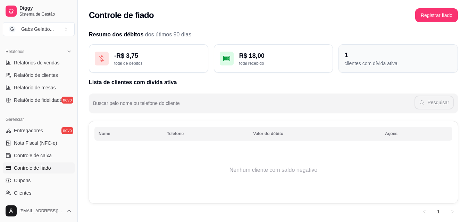
drag, startPoint x: 394, startPoint y: 56, endPoint x: 384, endPoint y: 57, distance: 9.7
click at [390, 56] on div "1" at bounding box center [398, 55] width 108 height 10
drag, startPoint x: 382, startPoint y: 57, endPoint x: 376, endPoint y: 61, distance: 7.7
click at [380, 58] on div "1" at bounding box center [398, 55] width 108 height 10
drag, startPoint x: 376, startPoint y: 61, endPoint x: 372, endPoint y: 65, distance: 4.7
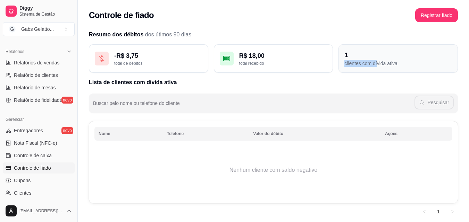
click at [372, 65] on div "1 clientes com dívida ativa" at bounding box center [397, 58] width 119 height 28
click at [312, 65] on div "total recebido" at bounding box center [283, 64] width 88 height 6
drag, startPoint x: 295, startPoint y: 65, endPoint x: 279, endPoint y: 71, distance: 17.0
click at [282, 70] on div "R$ 18,00 total recebido" at bounding box center [273, 58] width 119 height 28
drag, startPoint x: 267, startPoint y: 72, endPoint x: 354, endPoint y: 62, distance: 88.0
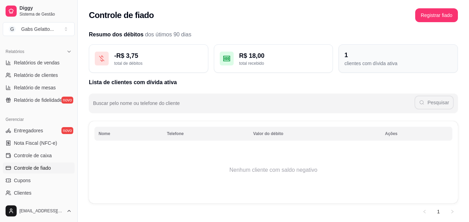
click at [324, 60] on div "R$ 18,00 total recebido" at bounding box center [273, 58] width 119 height 28
drag, startPoint x: 358, startPoint y: 64, endPoint x: 370, endPoint y: 67, distance: 12.2
click at [361, 66] on div "clientes com dívida ativa" at bounding box center [398, 63] width 108 height 7
drag, startPoint x: 370, startPoint y: 67, endPoint x: 375, endPoint y: 66, distance: 5.0
click at [373, 67] on div "1 clientes com dívida ativa" at bounding box center [397, 58] width 119 height 28
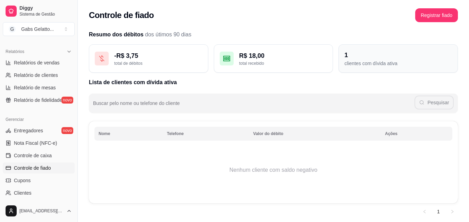
click at [375, 66] on div "clientes com dívida ativa" at bounding box center [398, 63] width 108 height 7
drag, startPoint x: 361, startPoint y: 61, endPoint x: 343, endPoint y: 59, distance: 17.8
click at [346, 60] on div "1 clientes com dívida ativa" at bounding box center [397, 58] width 119 height 28
drag, startPoint x: 343, startPoint y: 59, endPoint x: 290, endPoint y: 62, distance: 53.2
click at [335, 59] on div "- R$ 3,75 total de débitos R$ 18,00 total recebido 1 clientes com dívida ativa" at bounding box center [273, 58] width 369 height 28
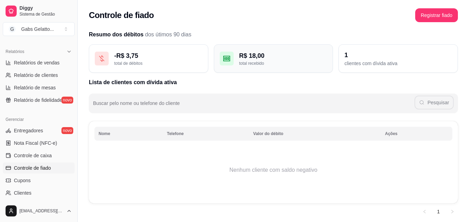
drag, startPoint x: 290, startPoint y: 62, endPoint x: 242, endPoint y: 65, distance: 47.6
click at [267, 65] on div "total recebido" at bounding box center [283, 64] width 88 height 6
drag, startPoint x: 233, startPoint y: 65, endPoint x: 203, endPoint y: 65, distance: 29.8
click at [225, 65] on div "R$ 18,00 total recebido" at bounding box center [273, 58] width 119 height 28
drag, startPoint x: 132, startPoint y: 65, endPoint x: 111, endPoint y: 64, distance: 21.5
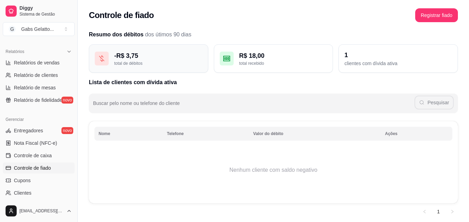
click at [118, 65] on div "total de débitos" at bounding box center [158, 64] width 88 height 6
click at [111, 64] on div "- R$ 3,75 total de débitos" at bounding box center [148, 58] width 119 height 28
drag, startPoint x: 97, startPoint y: 58, endPoint x: 119, endPoint y: 50, distance: 23.7
click at [94, 58] on div "- R$ 3,75 total de débitos" at bounding box center [148, 58] width 119 height 28
drag, startPoint x: 244, startPoint y: 45, endPoint x: 312, endPoint y: 37, distance: 69.1
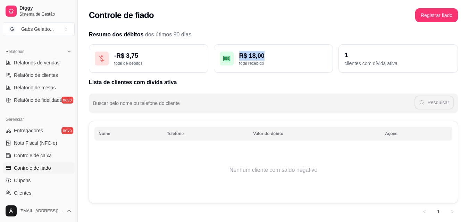
click at [291, 40] on div "Resumo dos débitos dos útimos 90 dias - R$ 3,75 total de débitos R$ 18,00 total…" at bounding box center [273, 52] width 369 height 42
click at [331, 37] on h2 "Resumo dos débitos dos útimos 90 dias" at bounding box center [273, 35] width 369 height 8
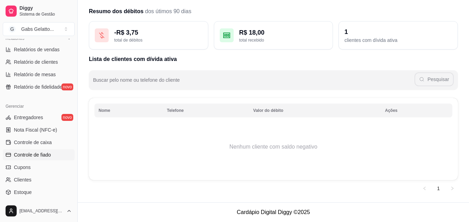
scroll to position [277, 0]
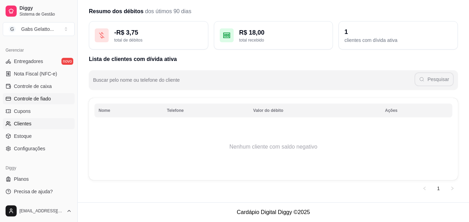
click at [40, 123] on link "Clientes" at bounding box center [39, 123] width 72 height 11
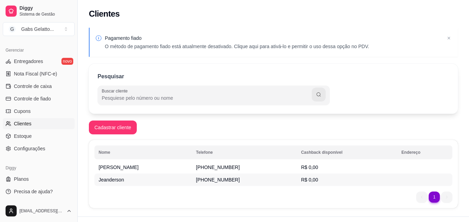
click at [157, 182] on td "Jeanderson" at bounding box center [142, 180] width 97 height 12
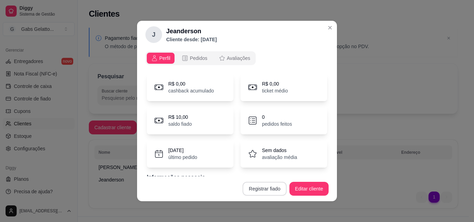
scroll to position [1, 0]
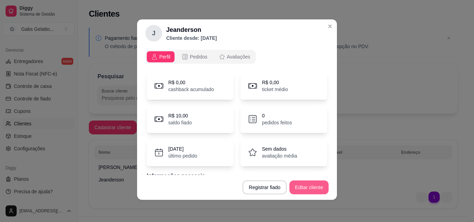
click at [299, 186] on button "Editar cliente" at bounding box center [308, 188] width 39 height 14
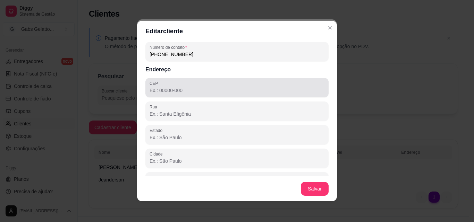
scroll to position [80, 0]
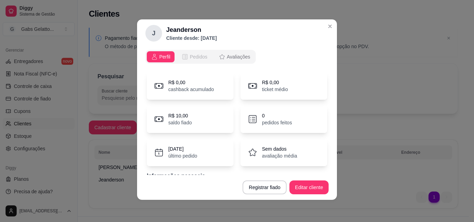
click at [197, 58] on span "Pedidos" at bounding box center [199, 56] width 18 height 7
click at [190, 57] on span "Pedidos" at bounding box center [199, 56] width 18 height 7
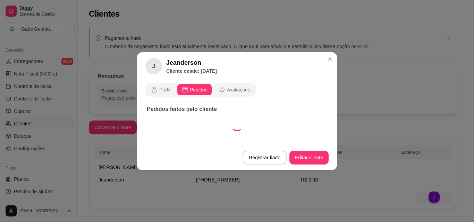
scroll to position [0, 0]
select select "30"
select select "ALL"
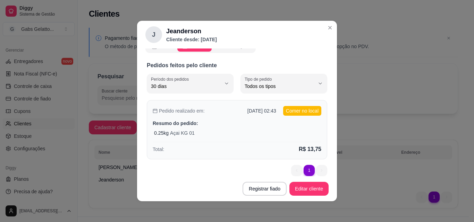
scroll to position [19, 0]
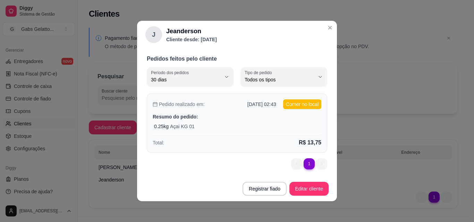
click at [278, 140] on div "Total: R$ 13,75" at bounding box center [237, 141] width 169 height 11
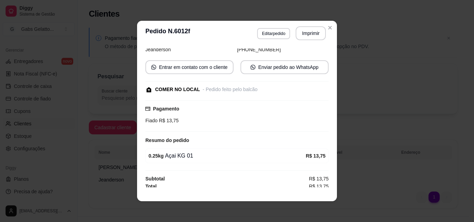
scroll to position [55, 0]
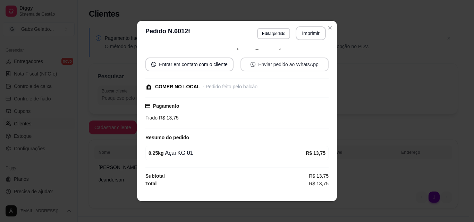
click at [288, 65] on button "Enviar pedido ao WhatsApp" at bounding box center [284, 65] width 88 height 14
select select "30"
select select "ALL"
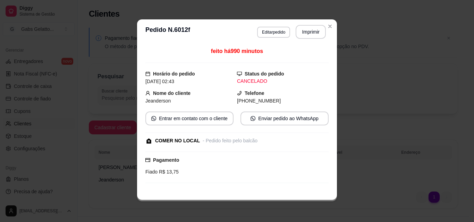
drag, startPoint x: 328, startPoint y: 27, endPoint x: 299, endPoint y: 72, distance: 54.3
click at [299, 72] on div "Status do pedido CANCELADO" at bounding box center [283, 77] width 92 height 15
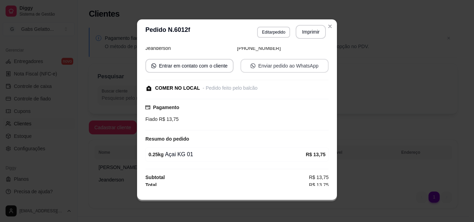
scroll to position [55, 0]
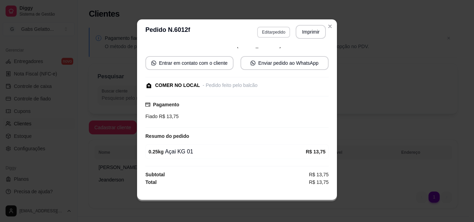
click at [279, 32] on button "Editar pedido" at bounding box center [273, 32] width 33 height 11
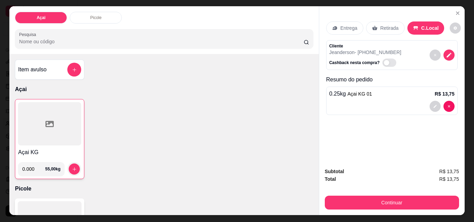
scroll to position [0, 0]
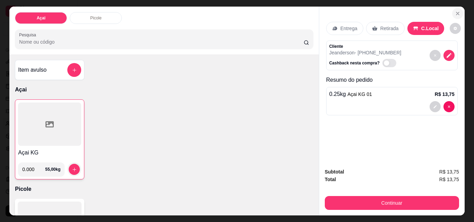
click at [456, 11] on icon "Close" at bounding box center [458, 14] width 6 height 6
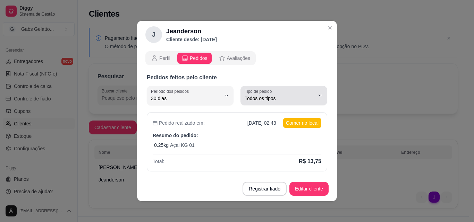
scroll to position [19, 0]
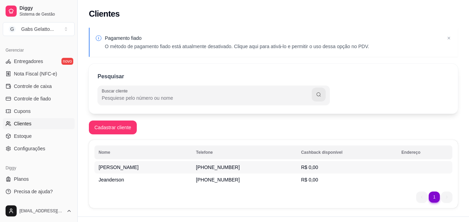
click at [165, 166] on td "[PERSON_NAME]" at bounding box center [142, 167] width 97 height 12
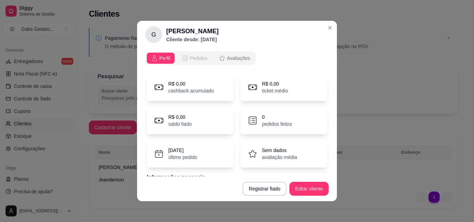
click at [198, 57] on span "Pedidos" at bounding box center [199, 58] width 18 height 7
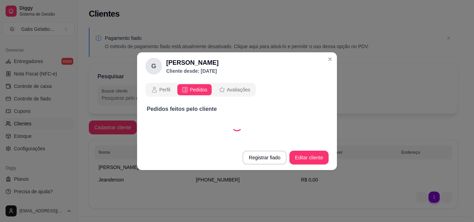
select select "30"
select select "ALL"
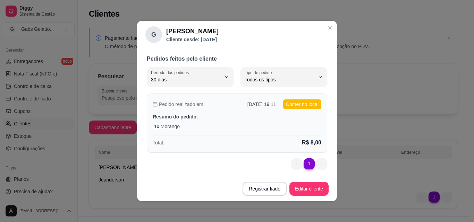
scroll to position [1, 0]
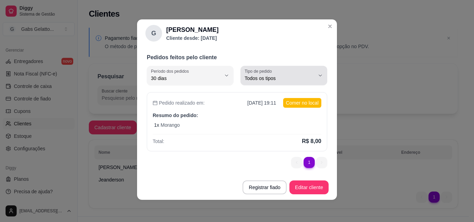
click at [287, 80] on span "Todos os tipos" at bounding box center [279, 78] width 70 height 7
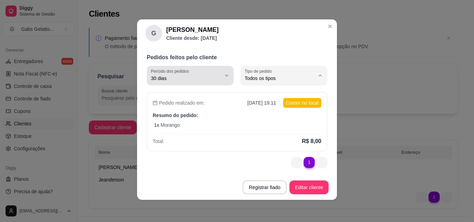
click at [218, 78] on button "Período dos pedidos 30 dias" at bounding box center [190, 75] width 87 height 19
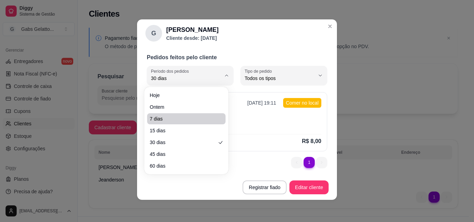
scroll to position [0, 0]
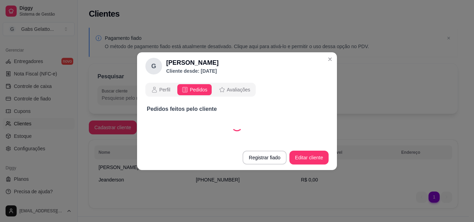
select select "7"
select select "ALL"
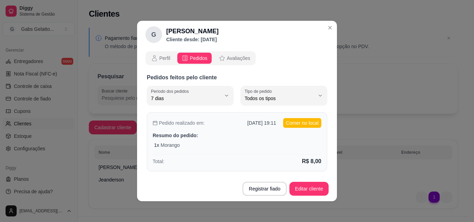
click at [247, 123] on p "[DATE] 19:11" at bounding box center [261, 123] width 29 height 7
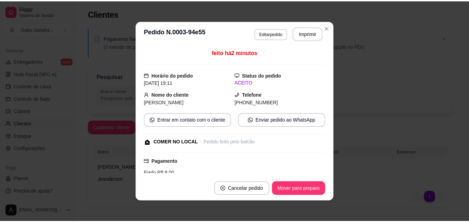
scroll to position [69, 0]
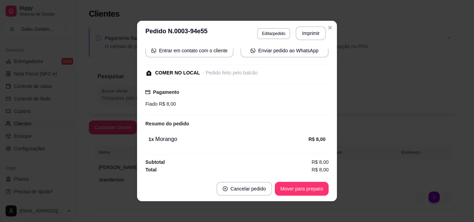
click at [248, 180] on footer "Cancelar pedido Mover para preparo" at bounding box center [237, 189] width 200 height 25
click at [245, 189] on button "Cancelar pedido" at bounding box center [244, 189] width 54 height 14
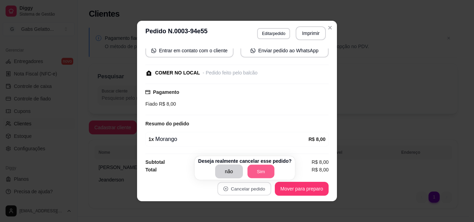
click at [265, 169] on button "Sim" at bounding box center [260, 172] width 27 height 14
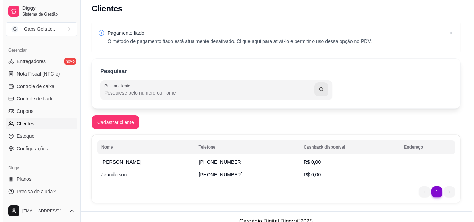
scroll to position [14, 0]
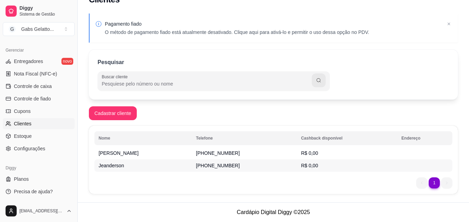
click at [141, 164] on td "Jeanderson" at bounding box center [142, 166] width 97 height 12
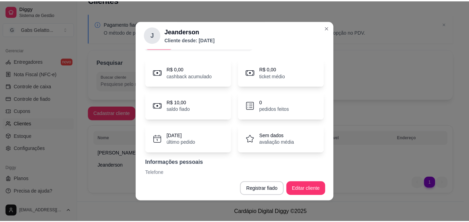
scroll to position [29, 0]
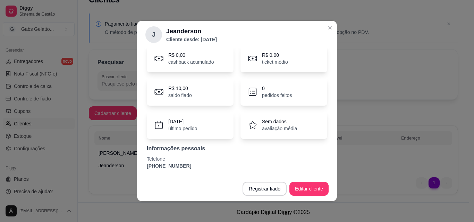
click at [191, 164] on p "[PHONE_NUMBER]" at bounding box center [237, 166] width 180 height 7
click at [168, 167] on p "[PHONE_NUMBER]" at bounding box center [237, 166] width 180 height 7
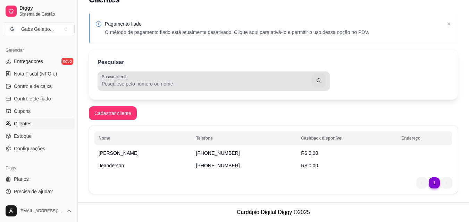
drag, startPoint x: 363, startPoint y: 2, endPoint x: 270, endPoint y: 78, distance: 120.5
click at [275, 77] on div at bounding box center [214, 81] width 224 height 14
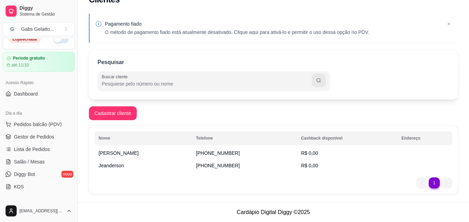
scroll to position [0, 0]
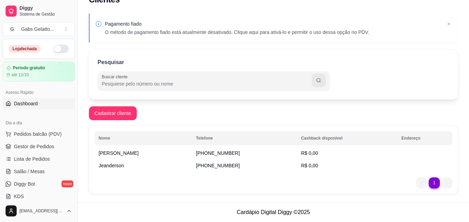
click at [52, 103] on link "Dashboard" at bounding box center [39, 103] width 72 height 11
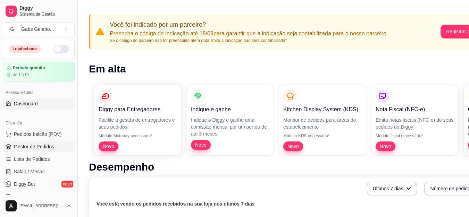
scroll to position [243, 0]
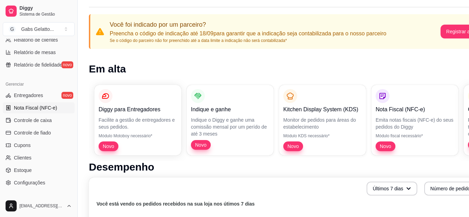
click at [45, 105] on span "Nota Fiscal (NFC-e)" at bounding box center [35, 107] width 43 height 7
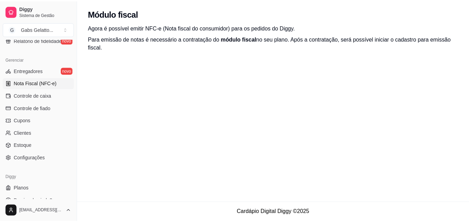
scroll to position [277, 0]
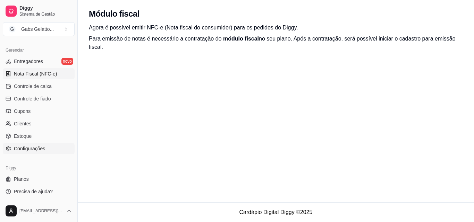
click at [50, 151] on link "Configurações" at bounding box center [39, 148] width 72 height 11
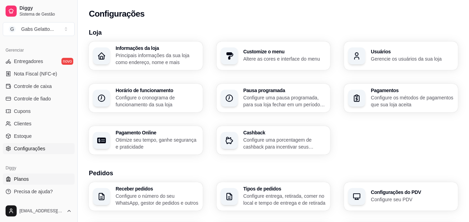
click at [35, 177] on link "Planos" at bounding box center [39, 179] width 72 height 11
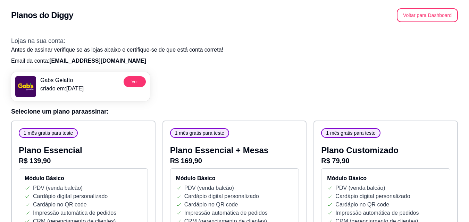
click at [135, 86] on button "Ver" at bounding box center [134, 81] width 22 height 11
click at [32, 17] on h2 "Planos do Diggy" at bounding box center [42, 15] width 62 height 11
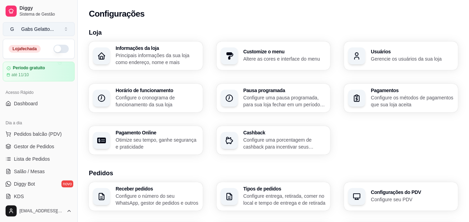
click at [52, 27] on div "Gabs Gelatto ..." at bounding box center [37, 29] width 33 height 7
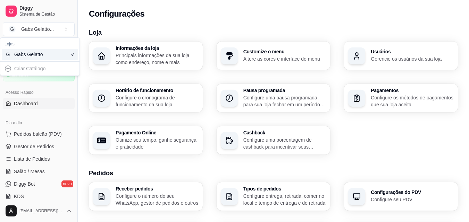
click at [34, 105] on span "Dashboard" at bounding box center [26, 103] width 24 height 7
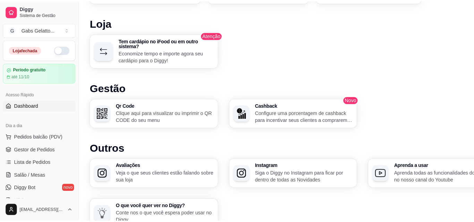
scroll to position [416, 0]
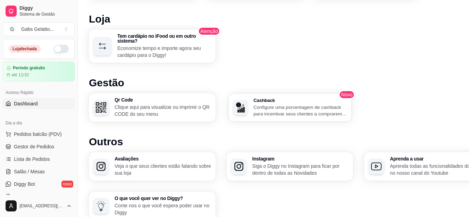
click at [289, 112] on p "Configure uma porcentagem de cashback para incentivar seus clientes a comprarem…" at bounding box center [300, 111] width 94 height 14
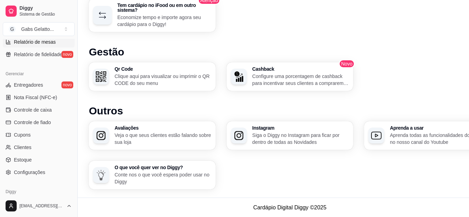
scroll to position [277, 0]
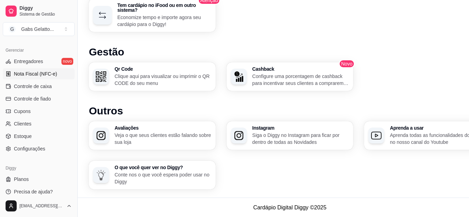
click at [52, 76] on span "Nota Fiscal (NFC-e)" at bounding box center [35, 73] width 43 height 7
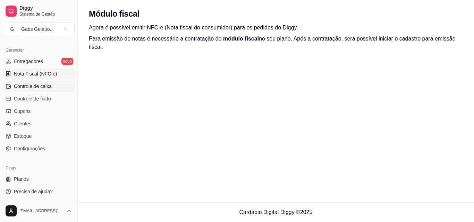
click at [52, 84] on link "Controle de caixa" at bounding box center [39, 86] width 72 height 11
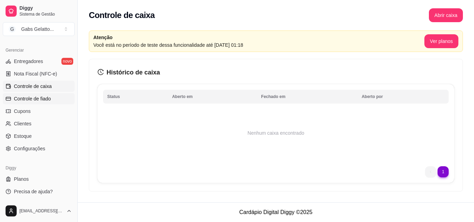
click at [52, 98] on link "Controle de fiado" at bounding box center [39, 98] width 72 height 11
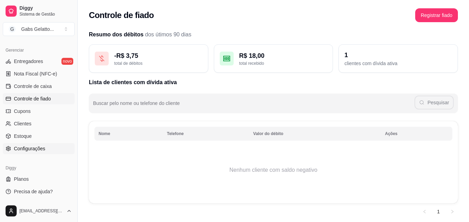
click at [29, 147] on span "Configurações" at bounding box center [29, 148] width 31 height 7
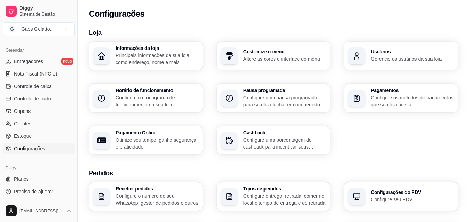
click at [175, 55] on p "Principais informações da sua loja como endereço, nome e mais" at bounding box center [156, 59] width 83 height 14
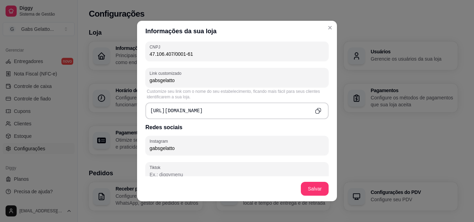
scroll to position [445, 0]
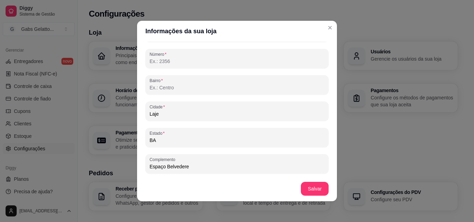
click at [325, 33] on header "Informações da sua loja" at bounding box center [237, 31] width 200 height 21
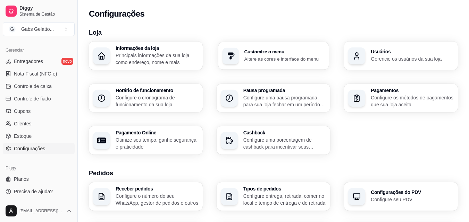
click at [281, 63] on div "Customize o menu Altere as cores e interface do menu" at bounding box center [273, 56] width 110 height 28
click at [379, 100] on p "Configure os métodos de pagamentos que sua loja aceita" at bounding box center [411, 101] width 83 height 14
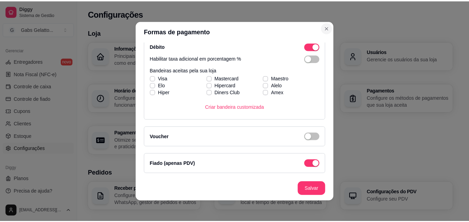
scroll to position [1, 0]
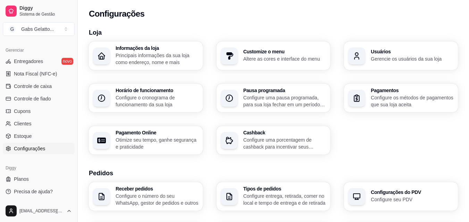
click at [334, 22] on div "Configurações" at bounding box center [273, 12] width 391 height 24
click at [310, 142] on p "Configure uma porcentagem de cashback para incentivar seus clientes a comprarem…" at bounding box center [284, 144] width 83 height 14
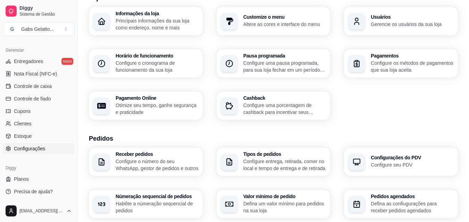
scroll to position [0, 0]
